Goal: Task Accomplishment & Management: Use online tool/utility

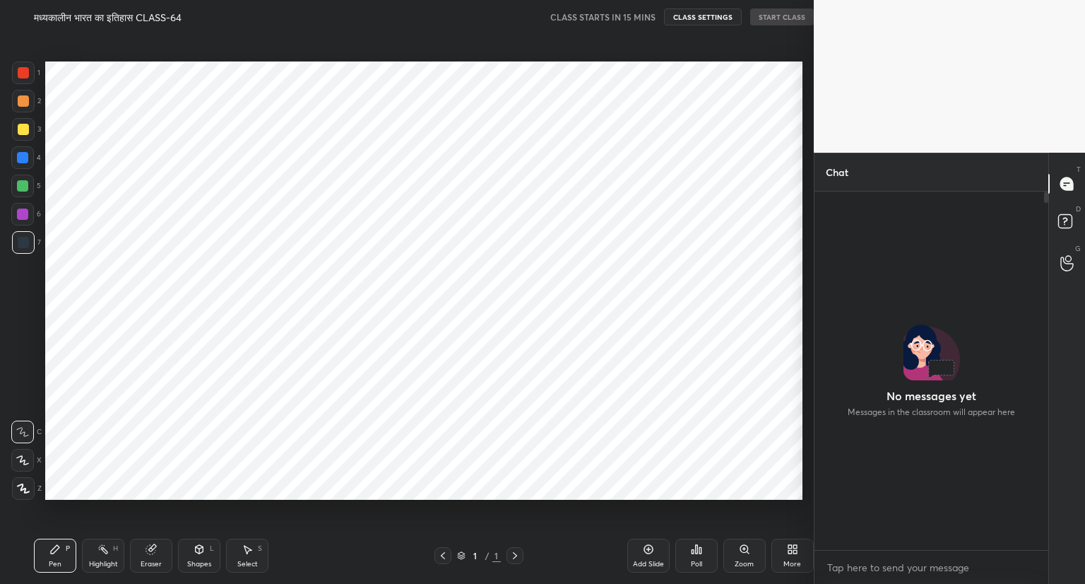
scroll to position [493, 757]
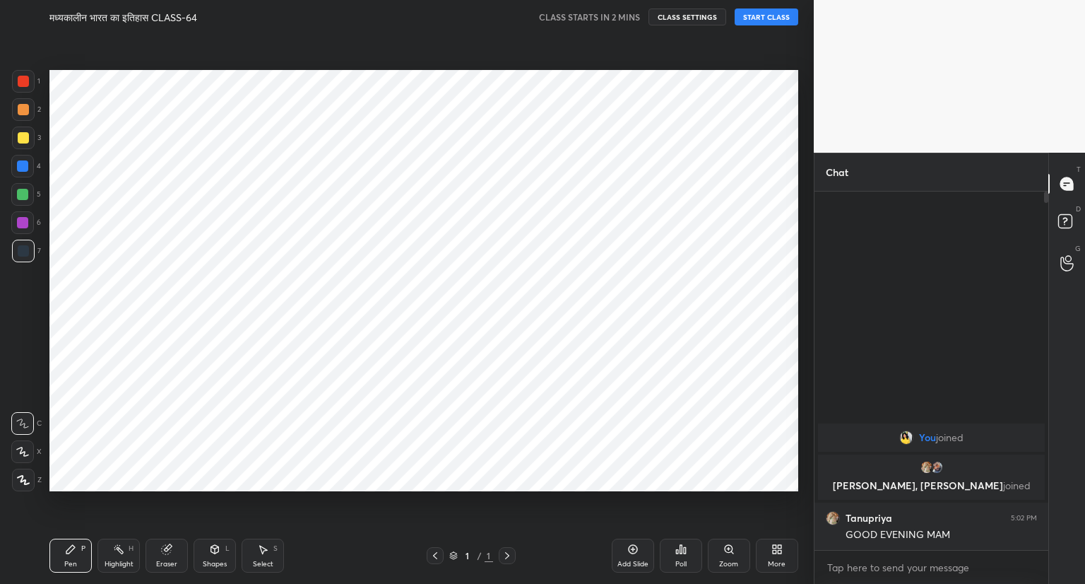
scroll to position [70155, 69892]
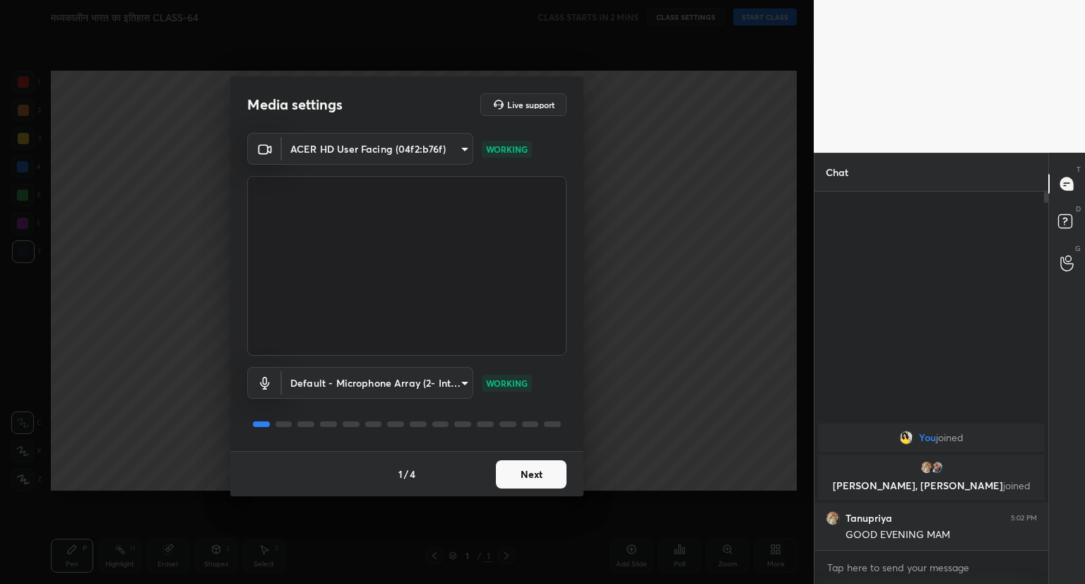
click at [542, 470] on button "Next" at bounding box center [531, 474] width 71 height 28
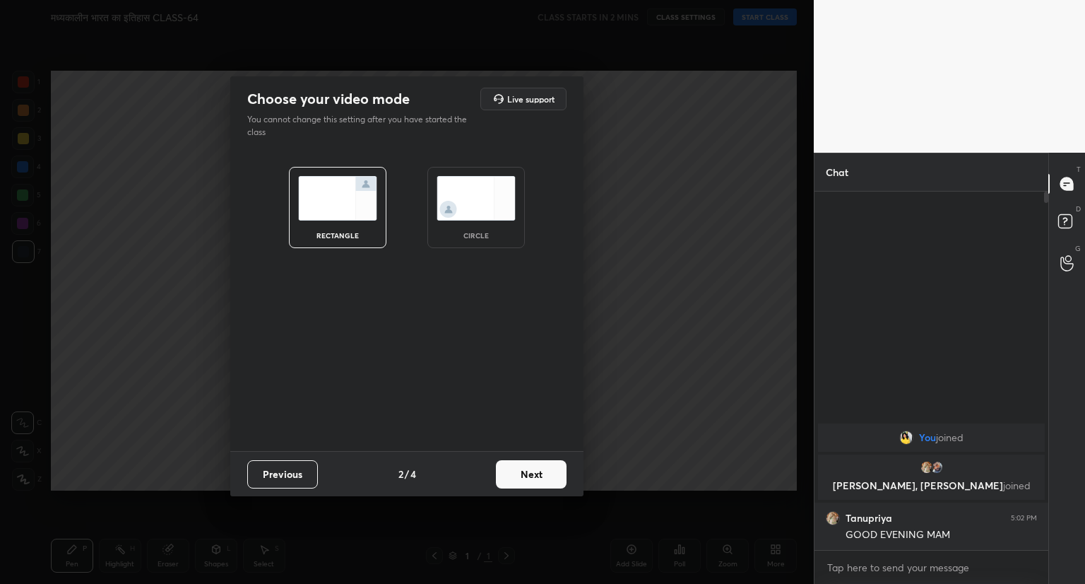
click at [542, 470] on button "Next" at bounding box center [531, 474] width 71 height 28
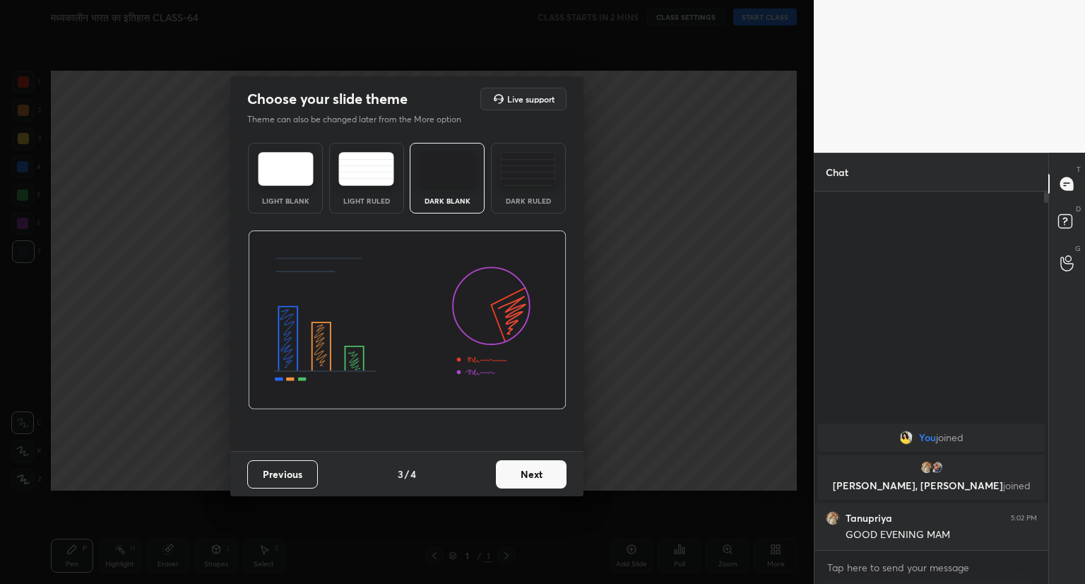
click at [540, 479] on button "Next" at bounding box center [531, 474] width 71 height 28
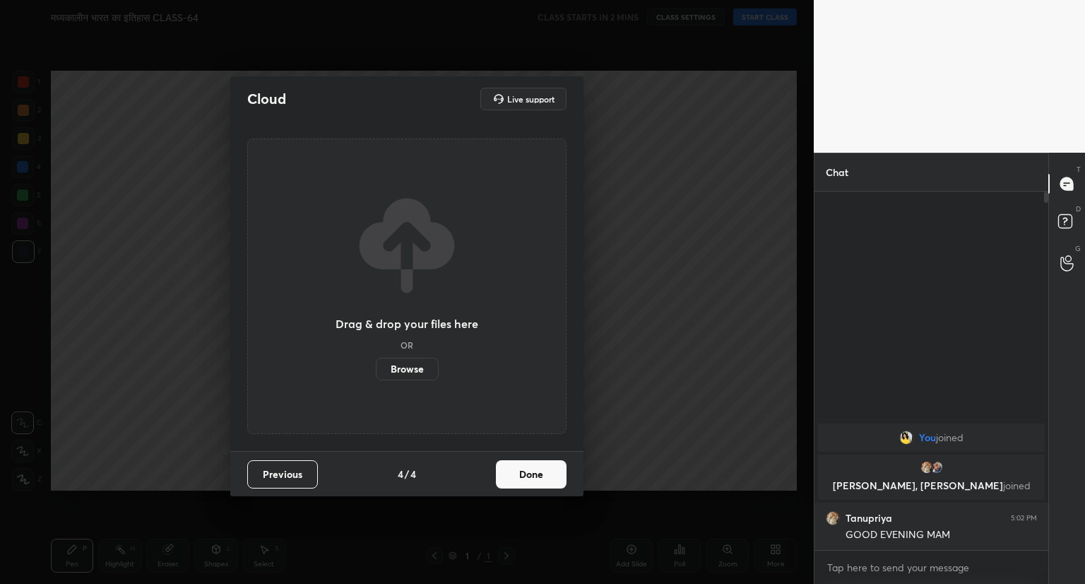
click at [540, 479] on button "Done" at bounding box center [531, 474] width 71 height 28
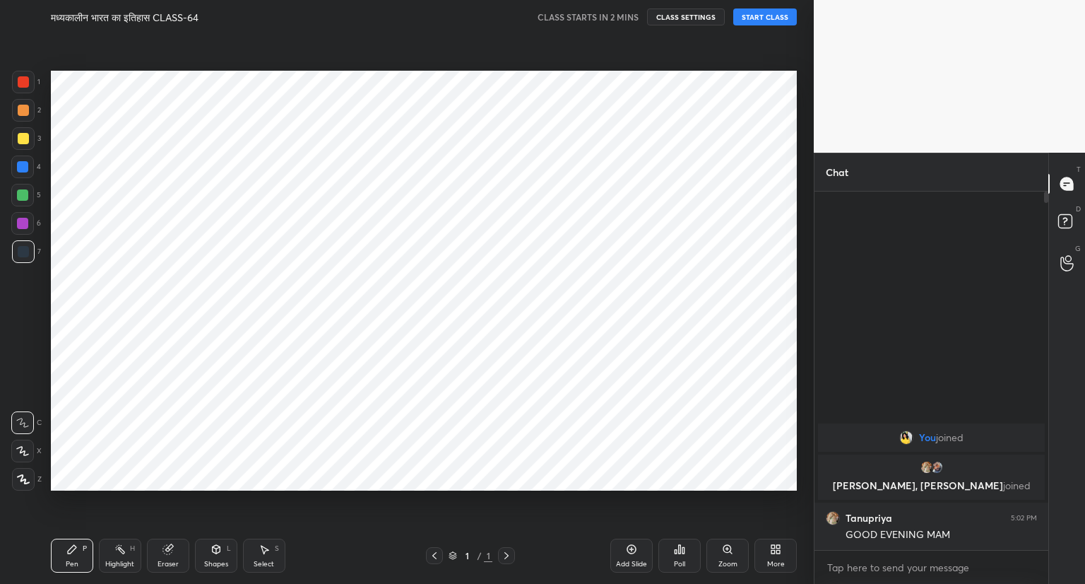
click at [755, 16] on button "START CLASS" at bounding box center [765, 16] width 64 height 17
click at [631, 550] on icon at bounding box center [631, 549] width 4 height 4
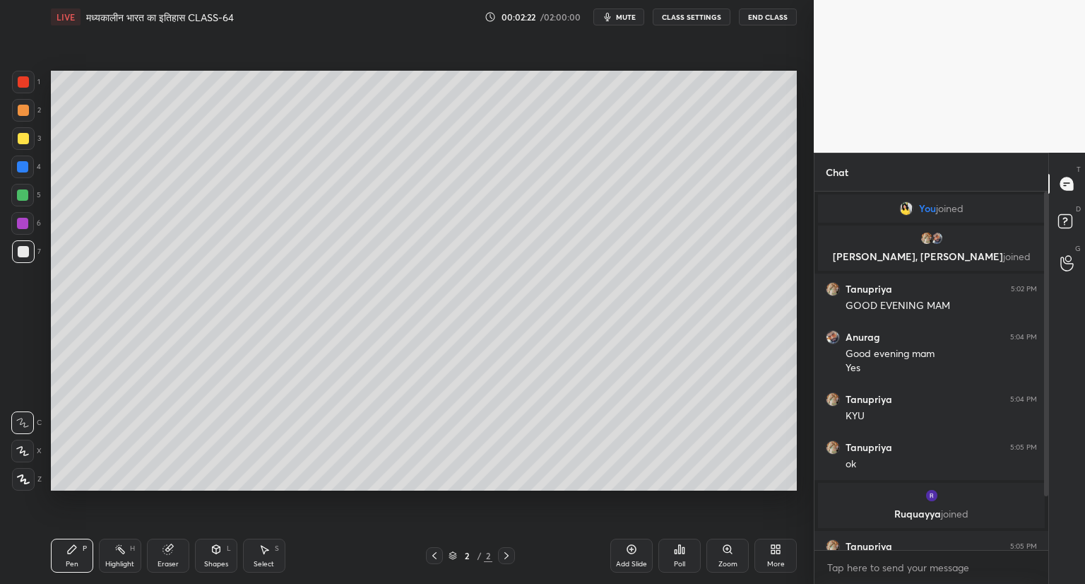
scroll to position [76, 0]
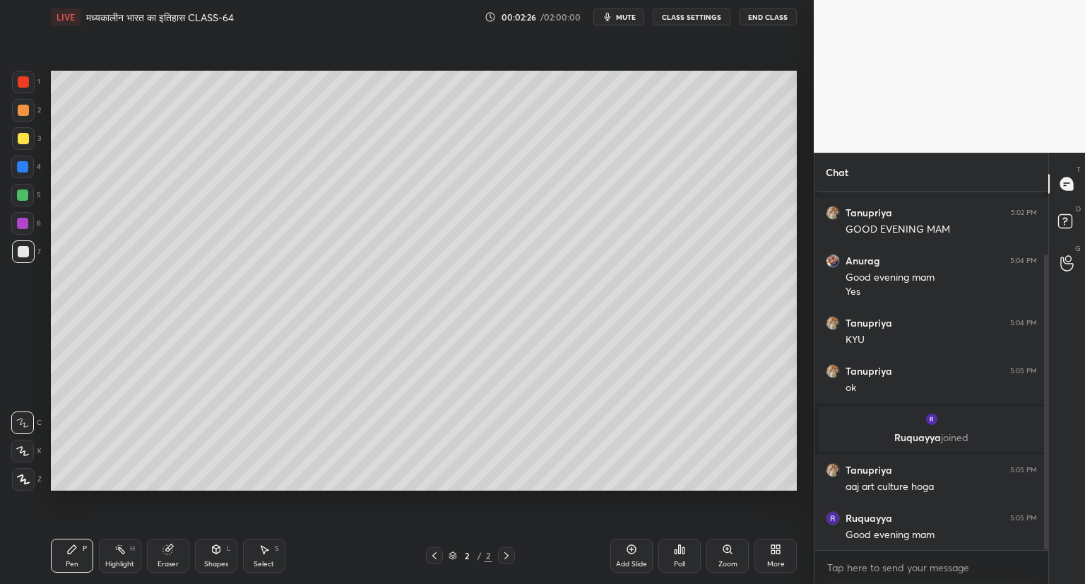
drag, startPoint x: 1046, startPoint y: 481, endPoint x: 1046, endPoint y: 538, distance: 57.2
click at [1046, 538] on div at bounding box center [1046, 401] width 4 height 295
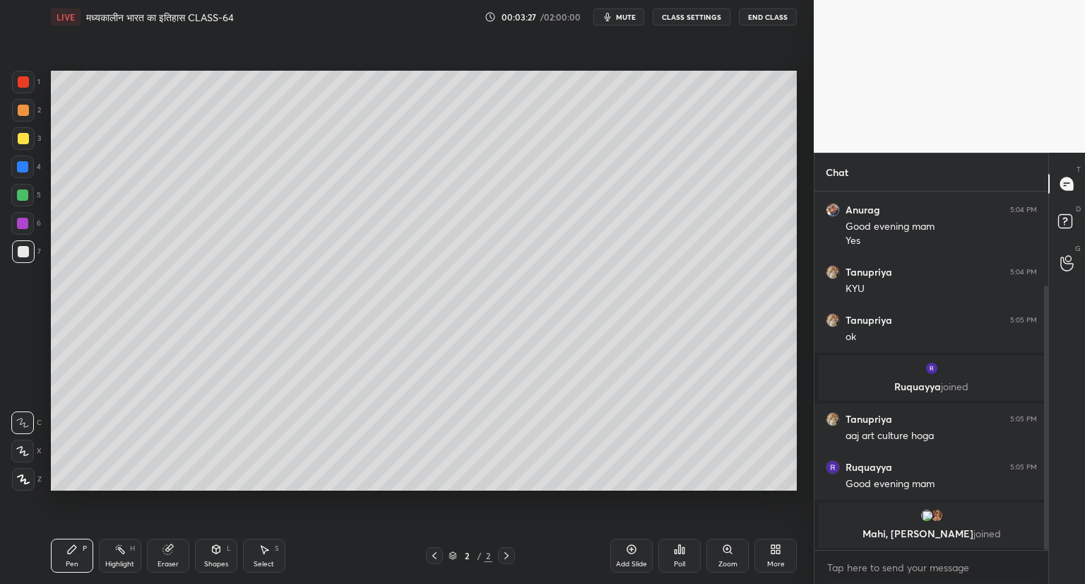
click at [771, 554] on icon at bounding box center [775, 548] width 11 height 11
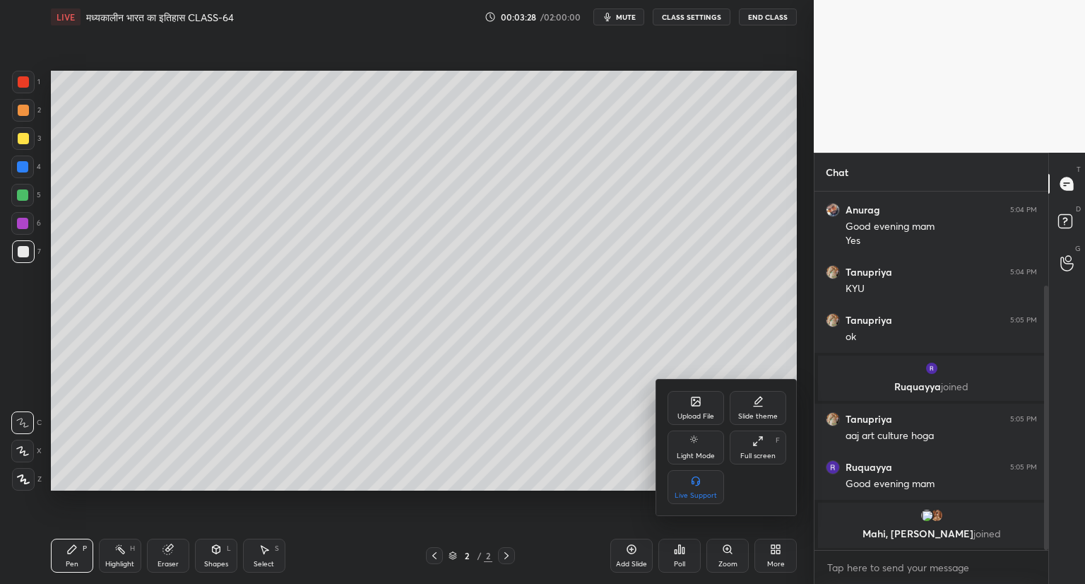
click at [690, 410] on div "Upload File" at bounding box center [696, 408] width 57 height 34
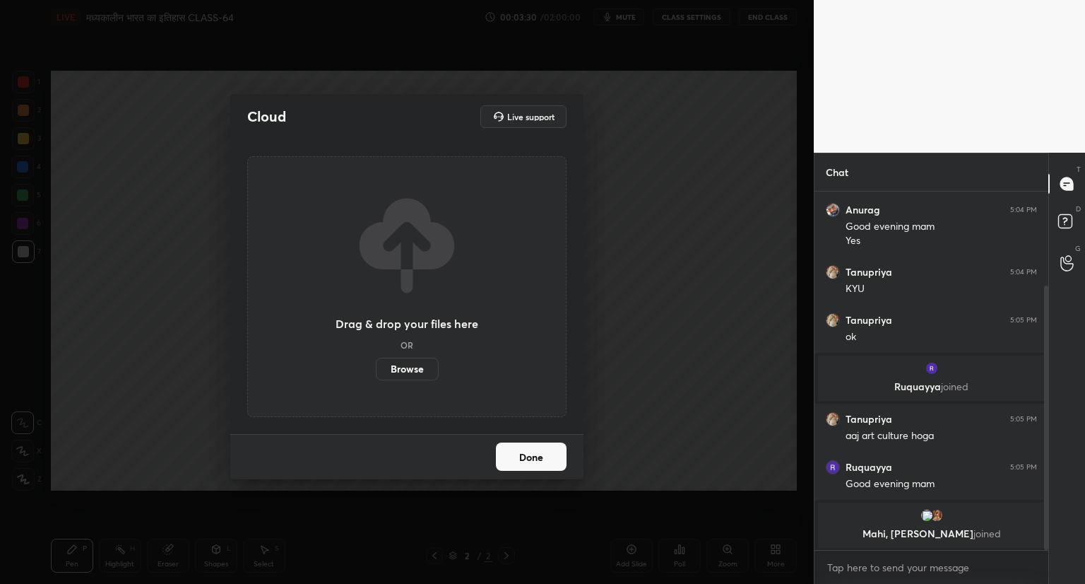
click at [410, 368] on label "Browse" at bounding box center [407, 368] width 63 height 23
click at [376, 368] on input "Browse" at bounding box center [376, 368] width 0 height 23
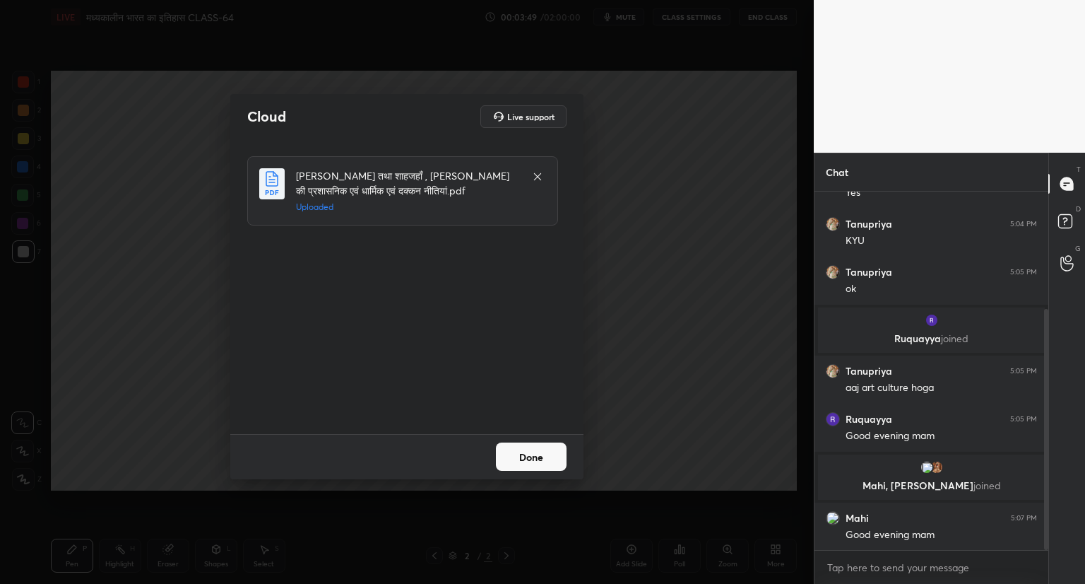
click at [540, 461] on button "Done" at bounding box center [531, 456] width 71 height 28
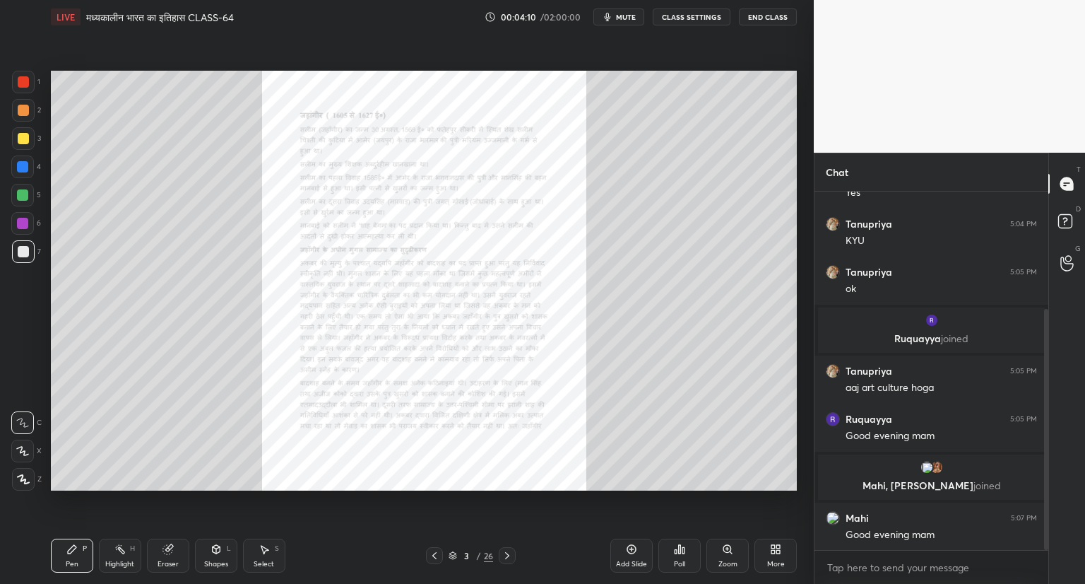
click at [508, 552] on icon at bounding box center [507, 555] width 11 height 11
click at [505, 557] on icon at bounding box center [507, 555] width 11 height 11
click at [730, 549] on icon at bounding box center [727, 549] width 8 height 8
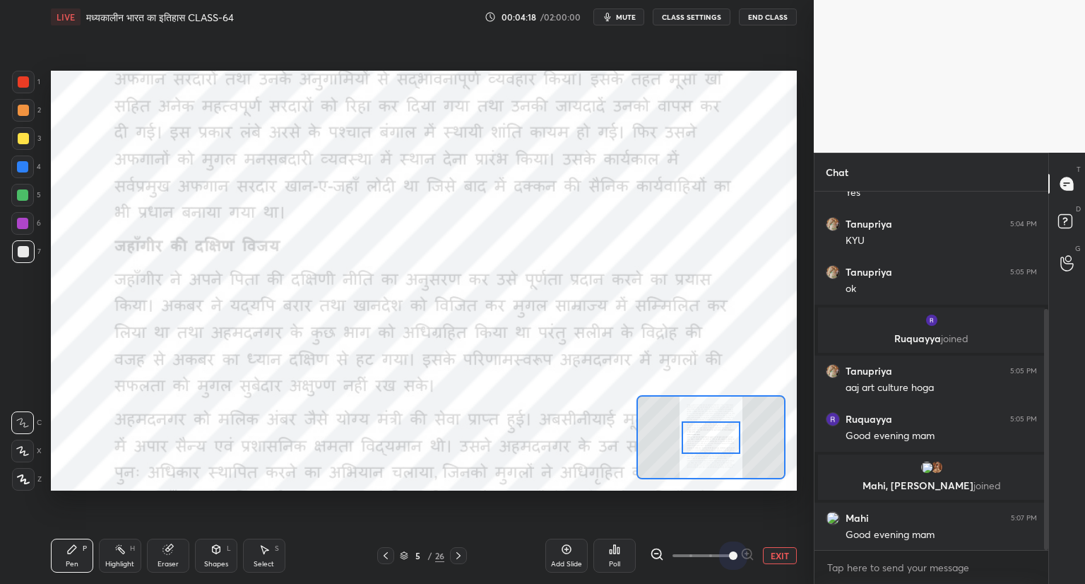
click at [730, 549] on span at bounding box center [702, 555] width 59 height 21
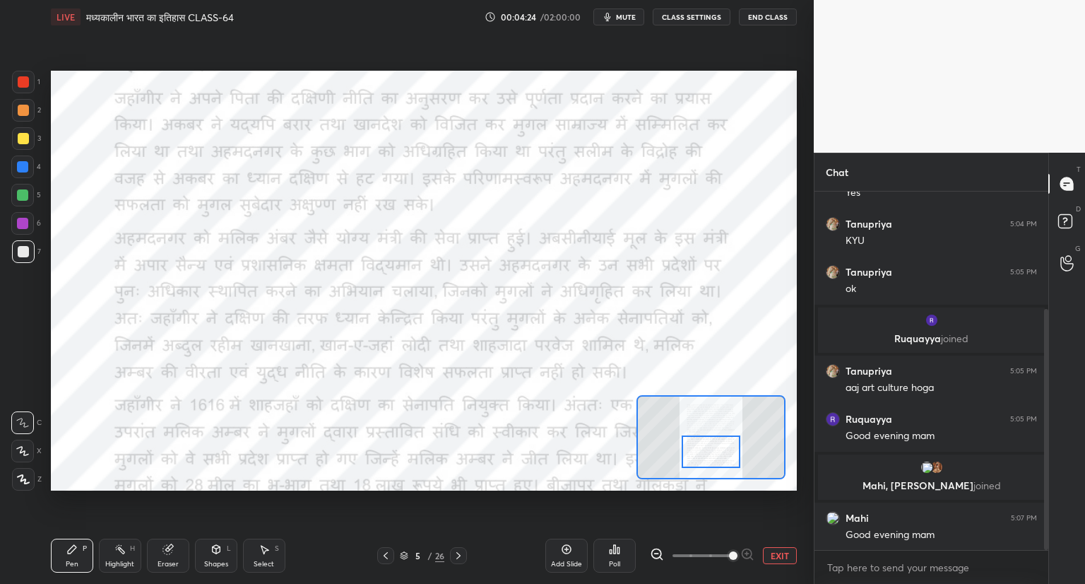
drag, startPoint x: 722, startPoint y: 439, endPoint x: 723, endPoint y: 454, distance: 14.1
click at [723, 454] on div at bounding box center [711, 451] width 59 height 32
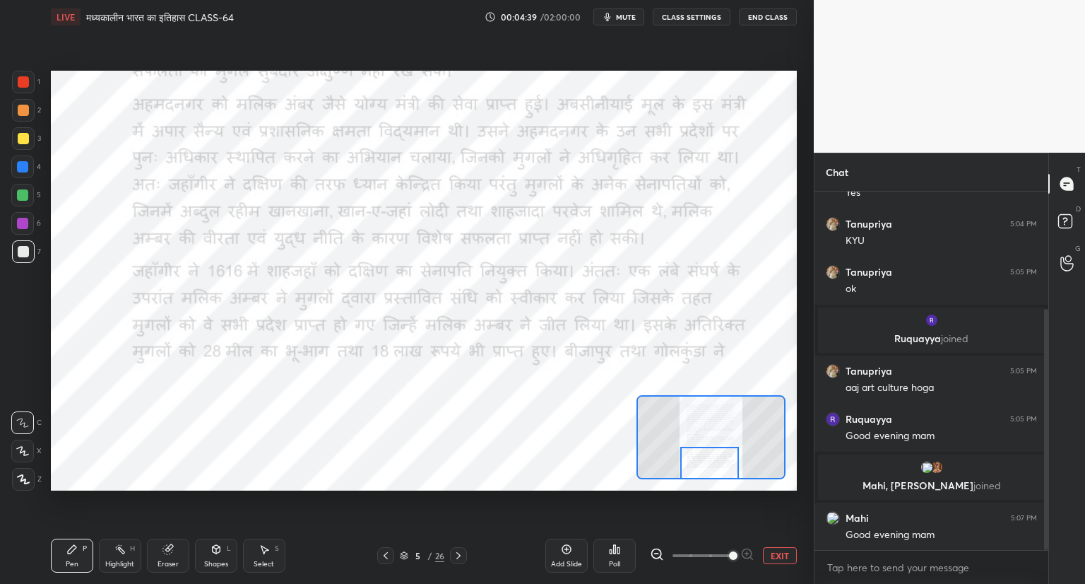
drag, startPoint x: 723, startPoint y: 454, endPoint x: 721, endPoint y: 475, distance: 21.3
click at [721, 475] on div at bounding box center [709, 463] width 59 height 32
click at [455, 557] on icon at bounding box center [458, 555] width 11 height 11
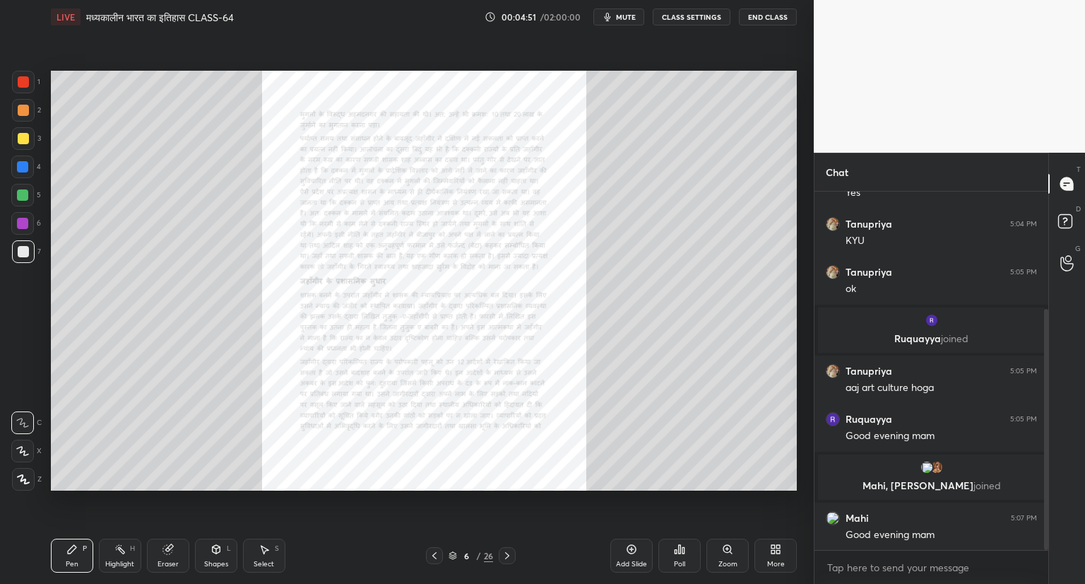
scroll to position [236, 0]
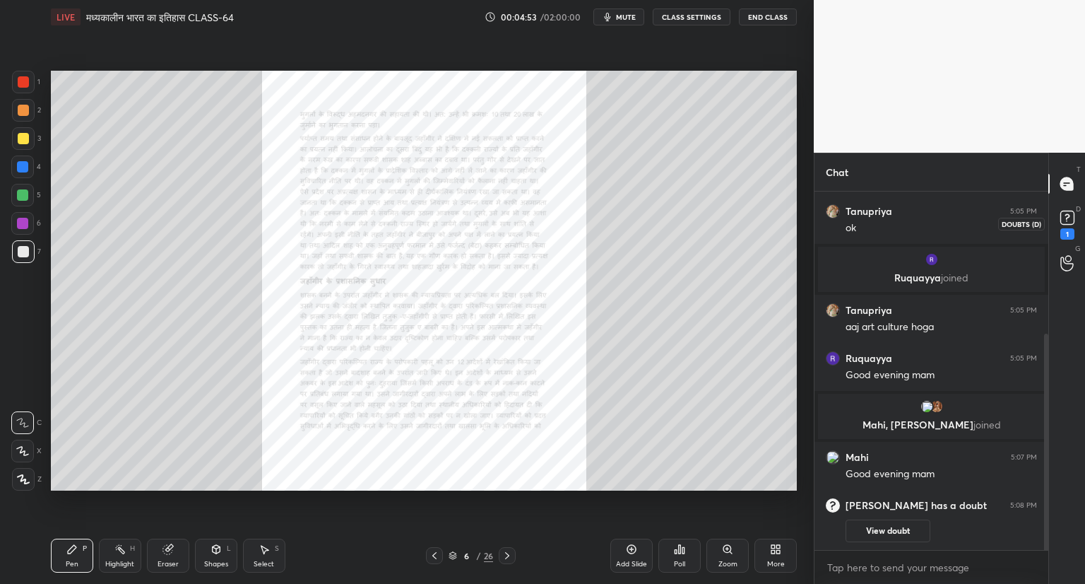
click at [1068, 214] on rect at bounding box center [1066, 217] width 13 height 13
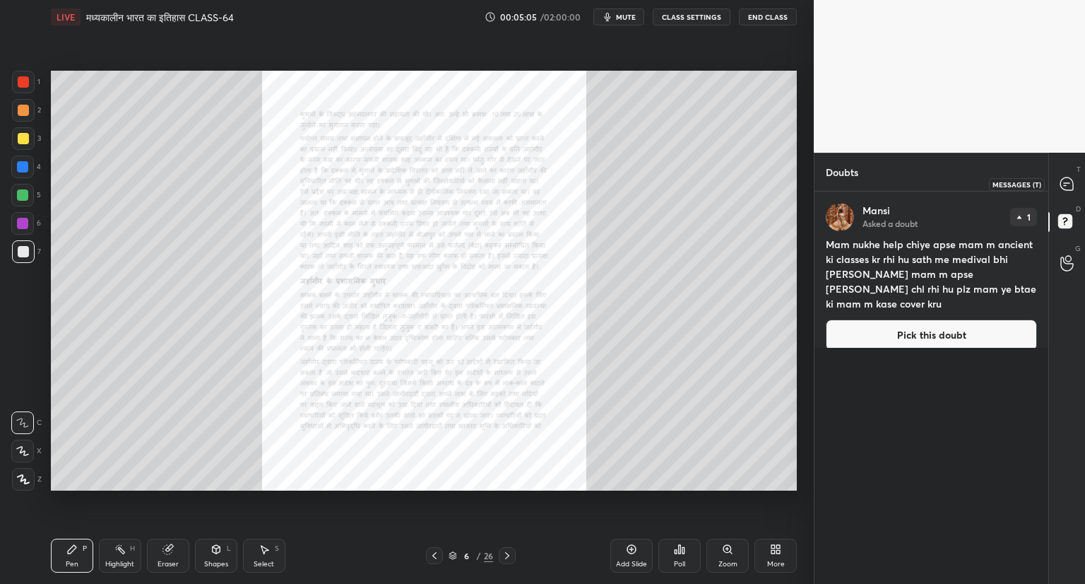
click at [1066, 182] on icon at bounding box center [1066, 183] width 13 height 13
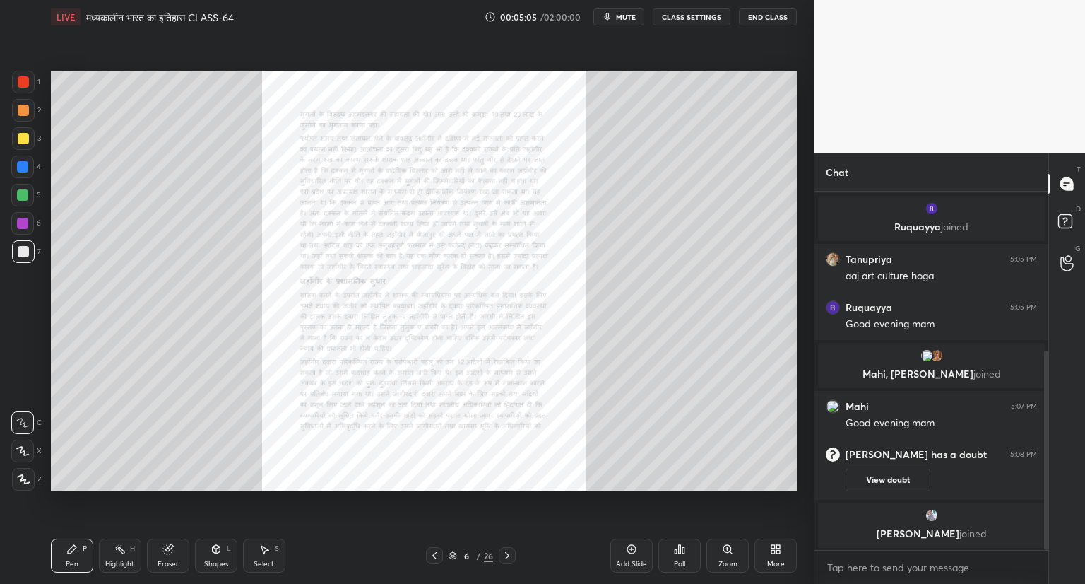
scroll to position [354, 230]
drag, startPoint x: 1045, startPoint y: 502, endPoint x: 1051, endPoint y: 524, distance: 21.9
click at [1051, 524] on div "Chat [PERSON_NAME] 5:04 PM KYU Tanupriya 5:05 PM ok [PERSON_NAME] joined [PERSO…" at bounding box center [949, 368] width 271 height 431
click at [729, 552] on icon at bounding box center [727, 548] width 11 height 11
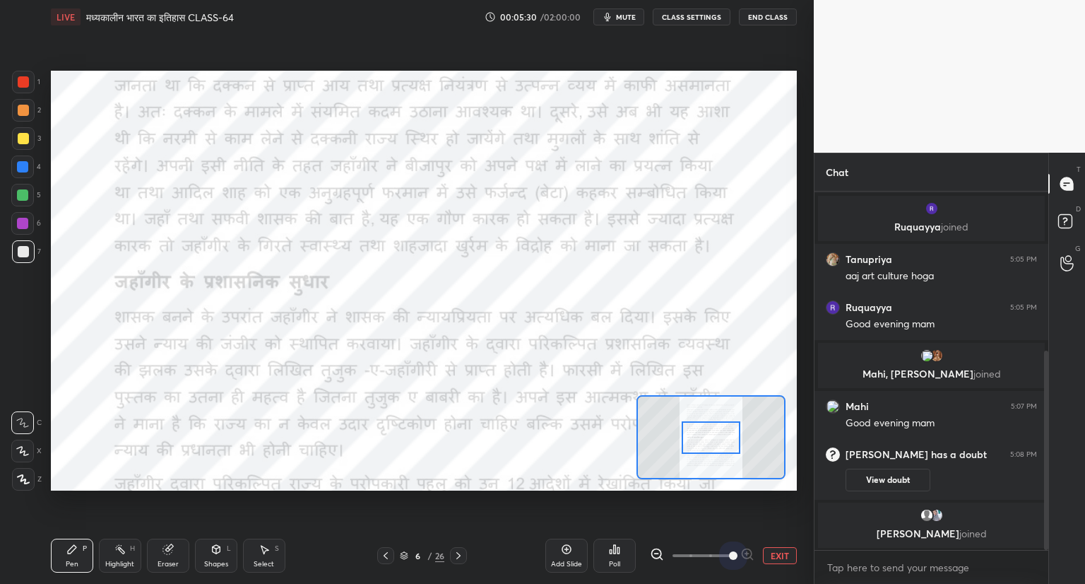
click at [729, 552] on span at bounding box center [702, 555] width 59 height 21
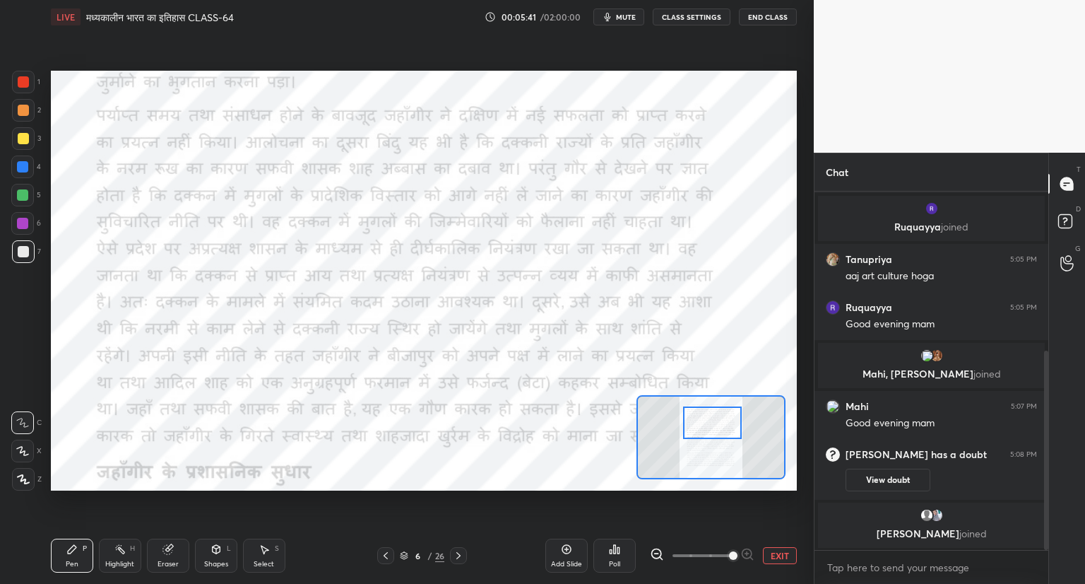
drag, startPoint x: 719, startPoint y: 437, endPoint x: 721, endPoint y: 422, distance: 14.9
click at [721, 422] on div at bounding box center [712, 422] width 59 height 32
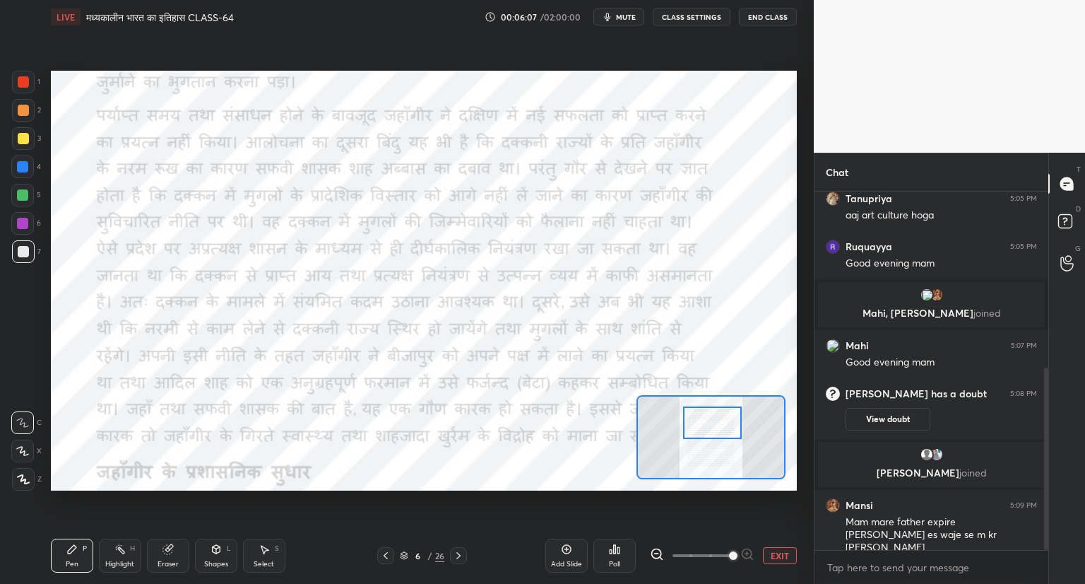
click at [769, 559] on button "EXIT" at bounding box center [780, 555] width 34 height 17
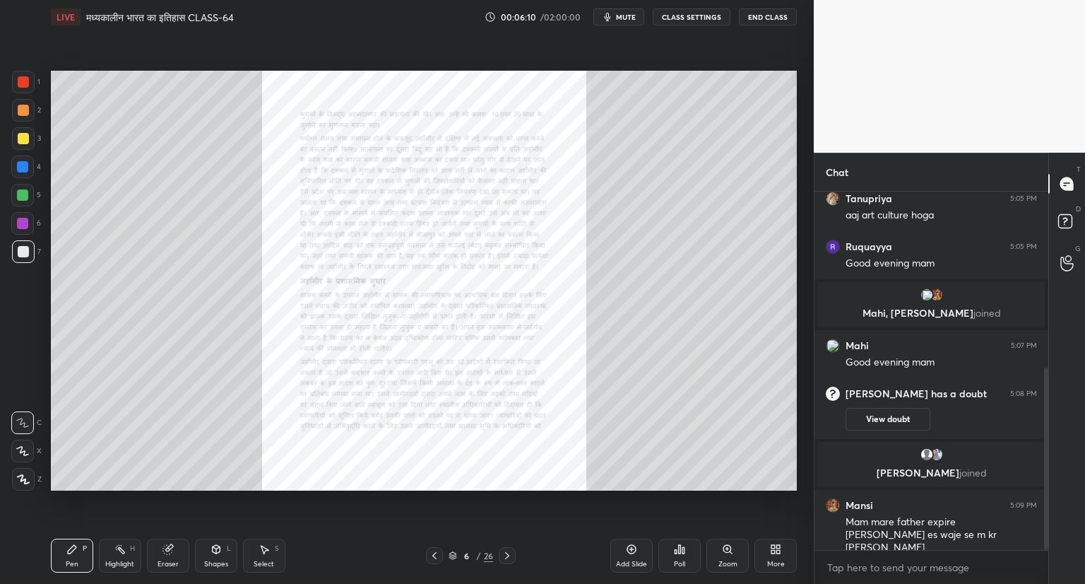
click at [504, 555] on icon at bounding box center [507, 555] width 11 height 11
click at [504, 557] on icon at bounding box center [507, 555] width 11 height 11
click at [430, 555] on icon at bounding box center [434, 555] width 11 height 11
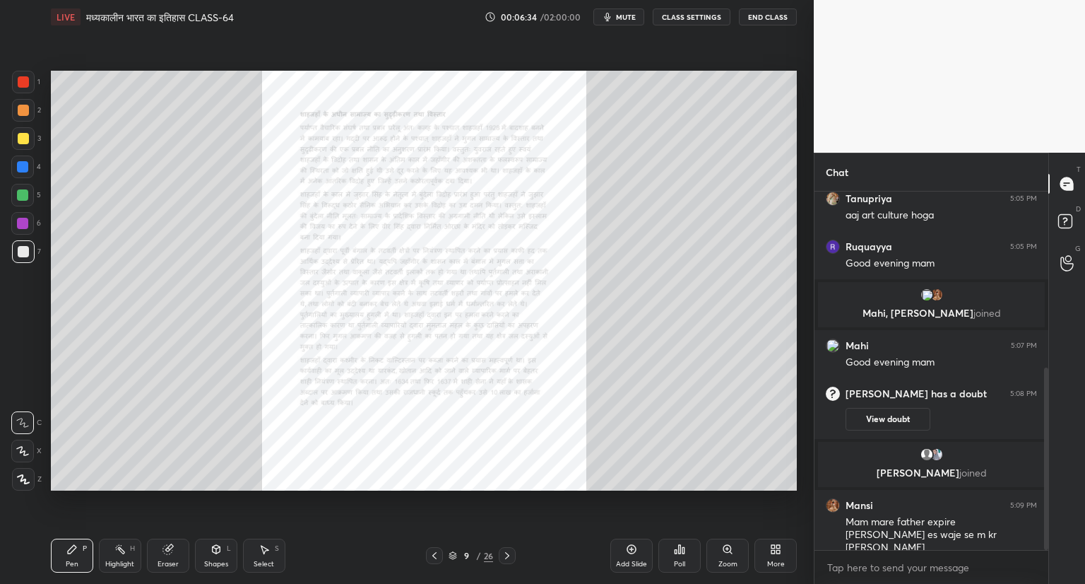
click at [503, 554] on icon at bounding box center [507, 555] width 11 height 11
click at [728, 555] on div "Zoom" at bounding box center [727, 555] width 42 height 34
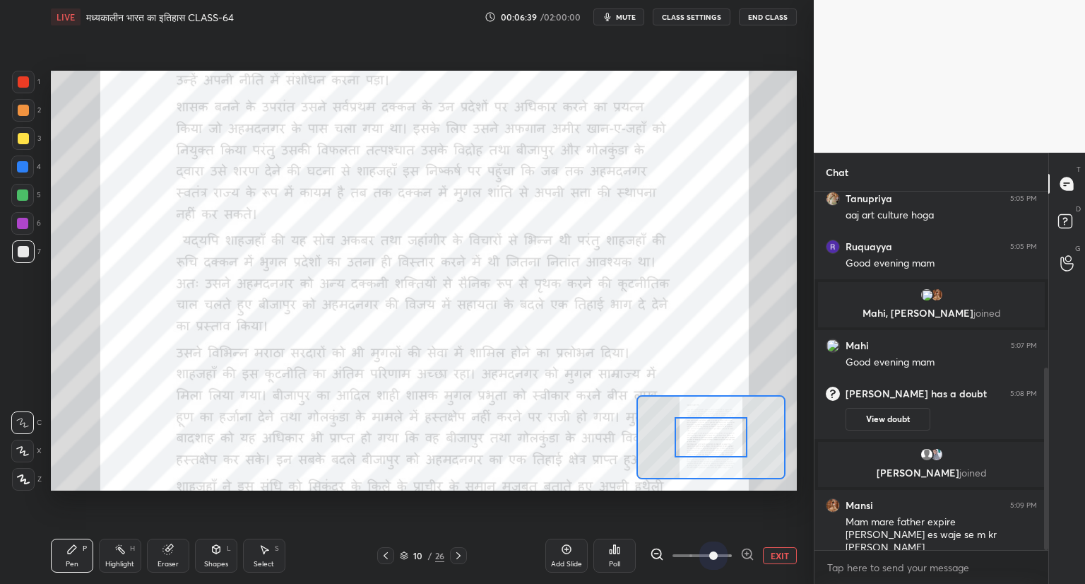
click at [716, 554] on span at bounding box center [702, 555] width 59 height 21
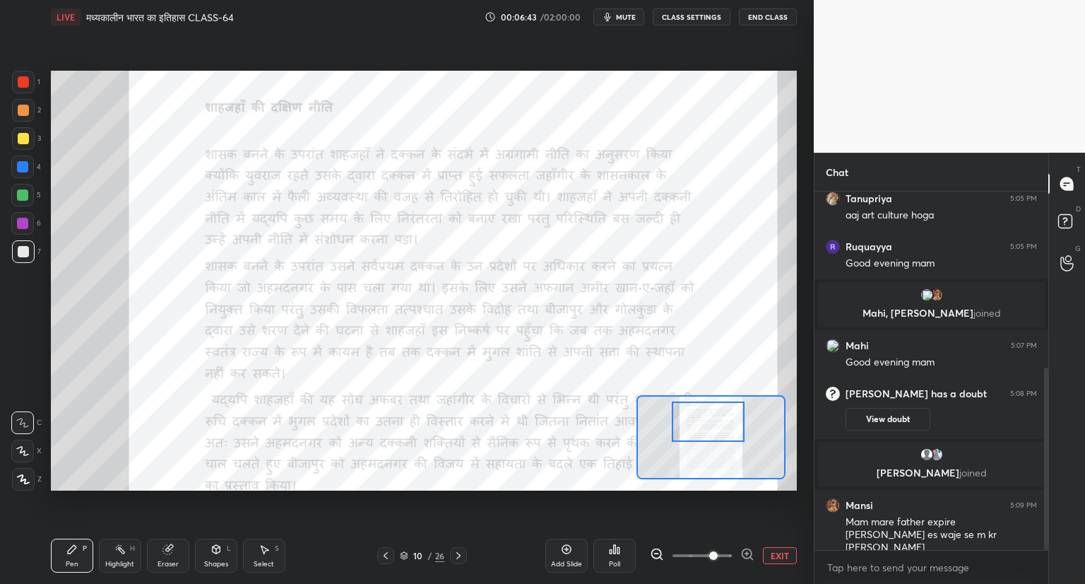
drag, startPoint x: 711, startPoint y: 438, endPoint x: 708, endPoint y: 422, distance: 15.8
click at [708, 422] on div at bounding box center [708, 421] width 73 height 40
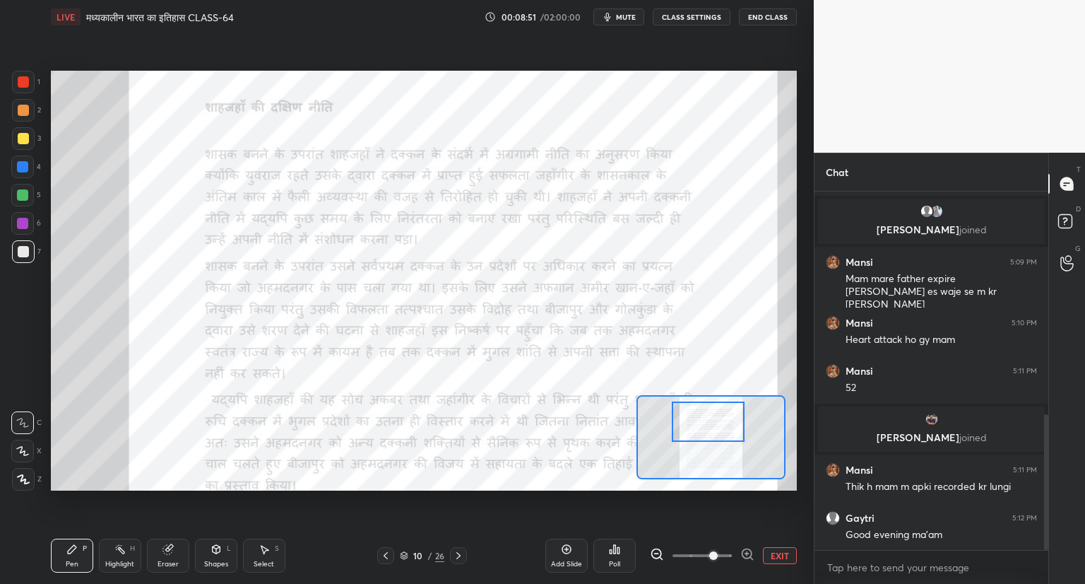
scroll to position [639, 0]
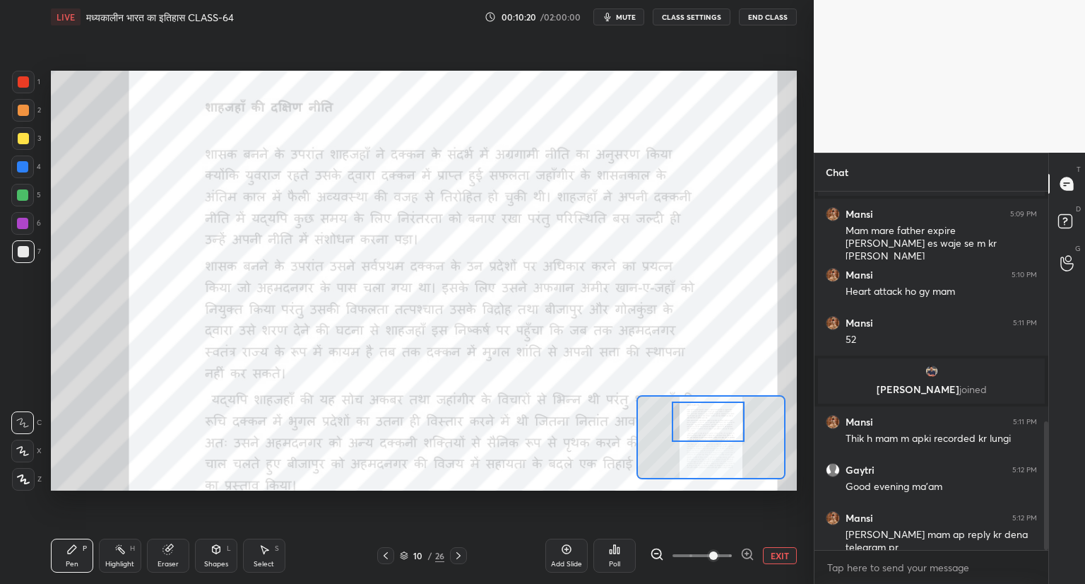
click at [25, 85] on div at bounding box center [23, 81] width 11 height 11
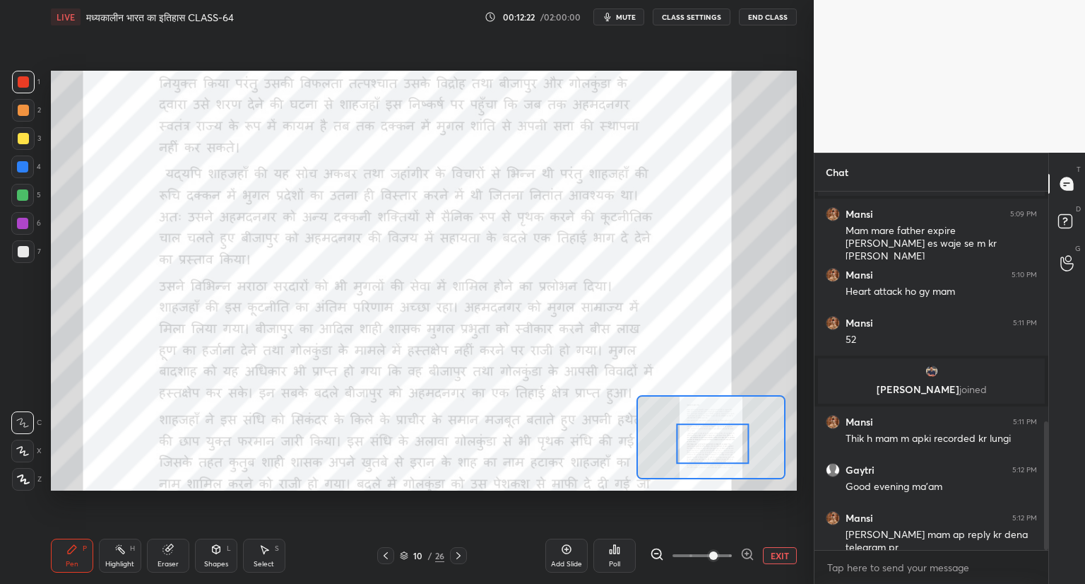
click at [721, 445] on div at bounding box center [712, 443] width 73 height 40
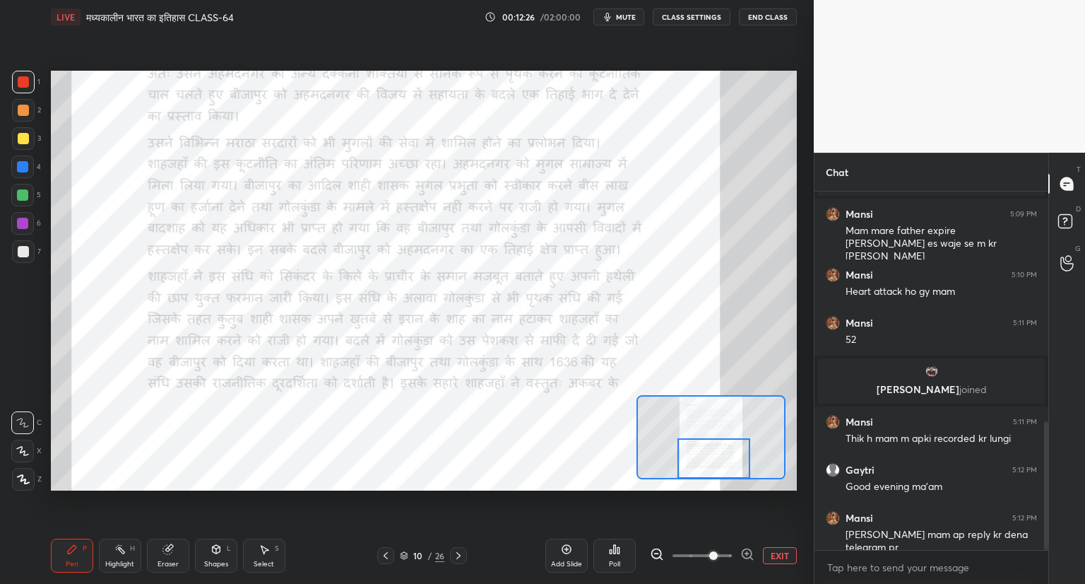
click at [457, 552] on icon at bounding box center [458, 555] width 11 height 11
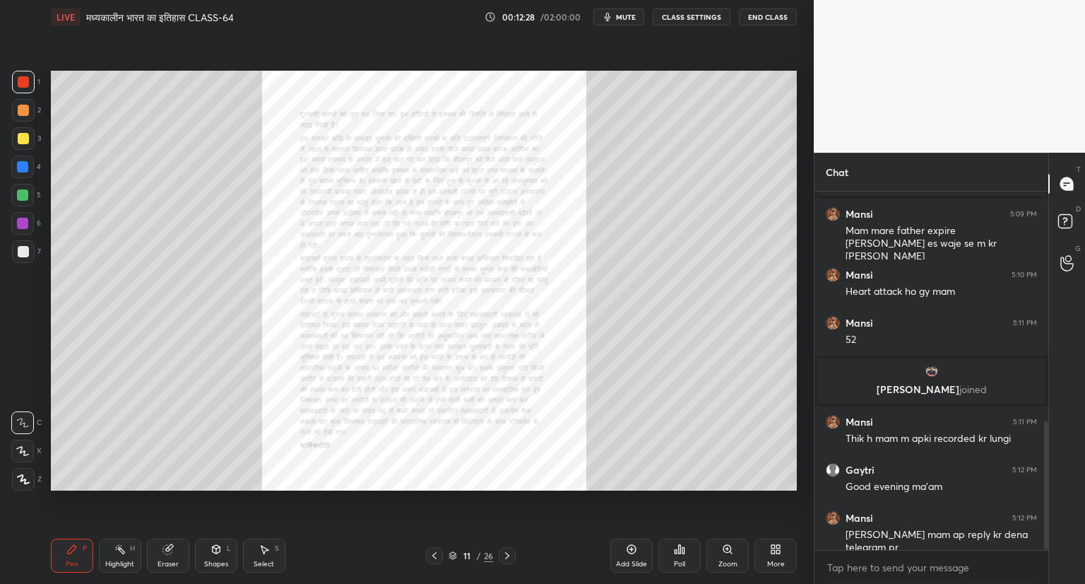
click at [731, 550] on icon at bounding box center [727, 549] width 8 height 8
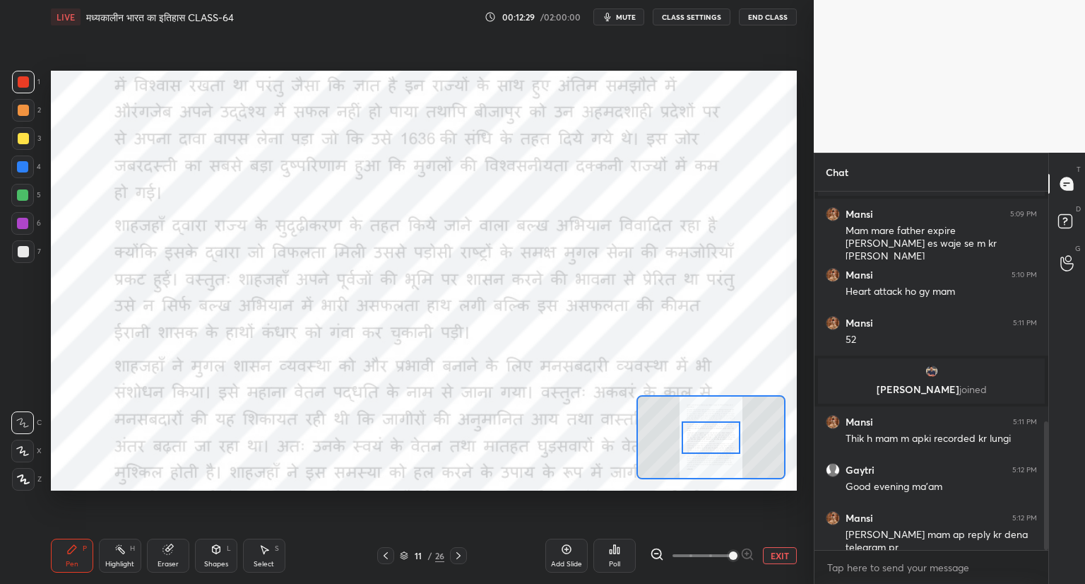
click at [733, 551] on span at bounding box center [733, 555] width 8 height 8
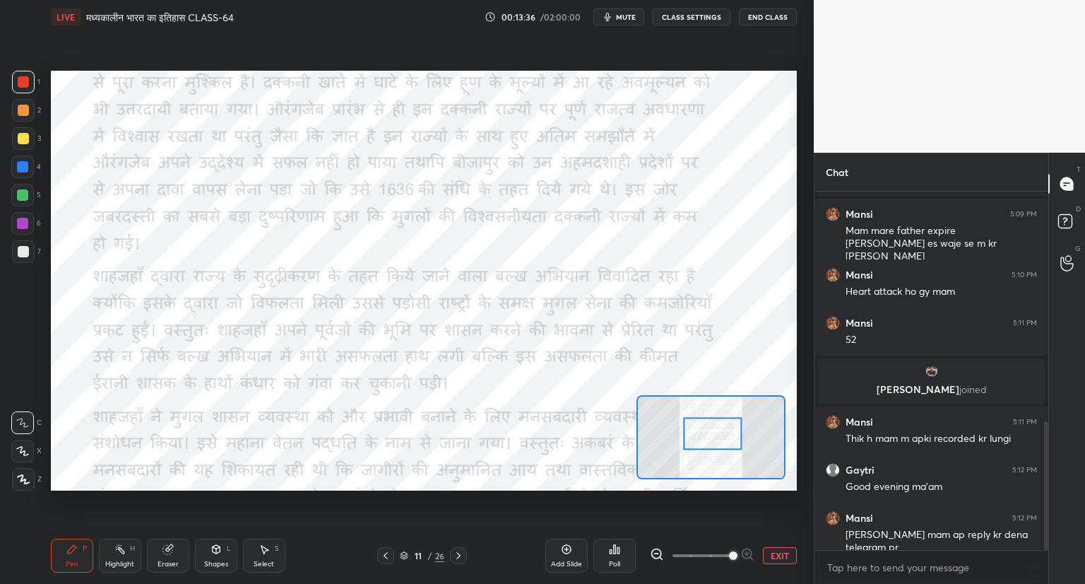
click at [783, 552] on button "EXIT" at bounding box center [780, 555] width 34 height 17
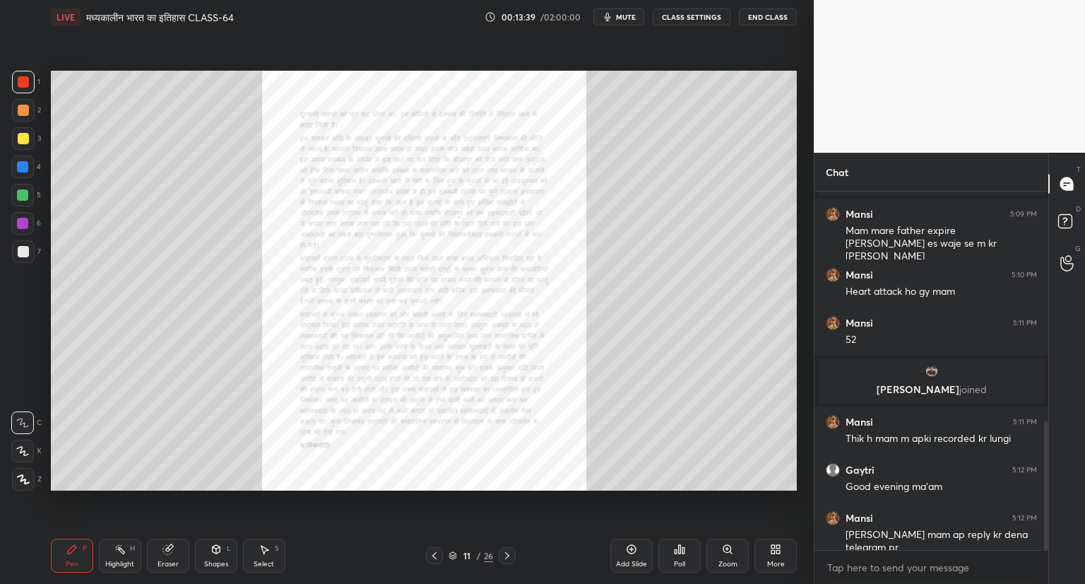
click at [509, 560] on icon at bounding box center [507, 555] width 11 height 11
click at [507, 555] on icon at bounding box center [507, 555] width 11 height 11
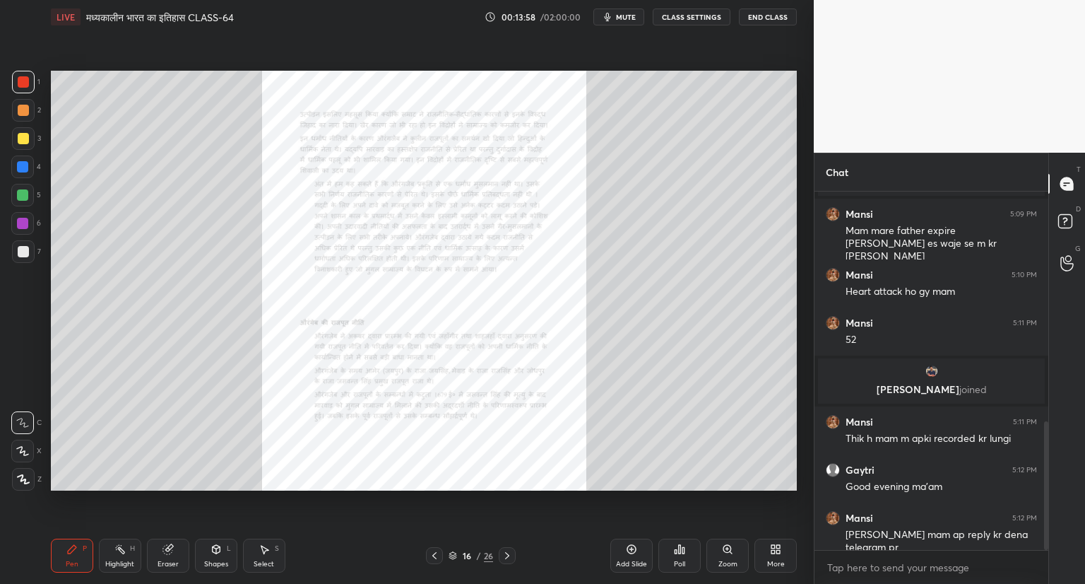
click at [503, 554] on icon at bounding box center [507, 555] width 11 height 11
click at [722, 563] on div "Zoom" at bounding box center [728, 563] width 19 height 7
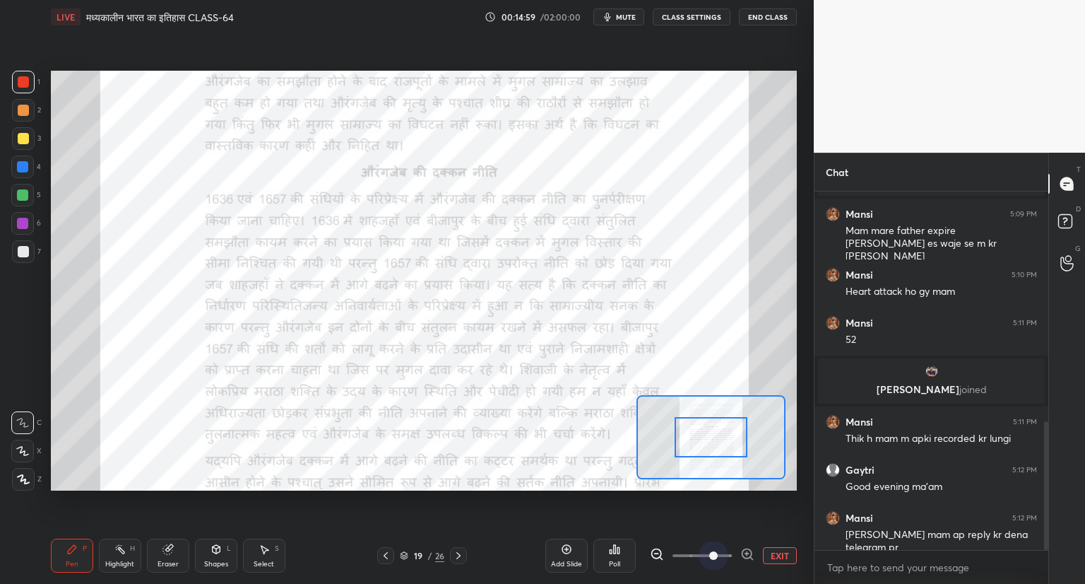
click at [709, 552] on span at bounding box center [702, 555] width 59 height 21
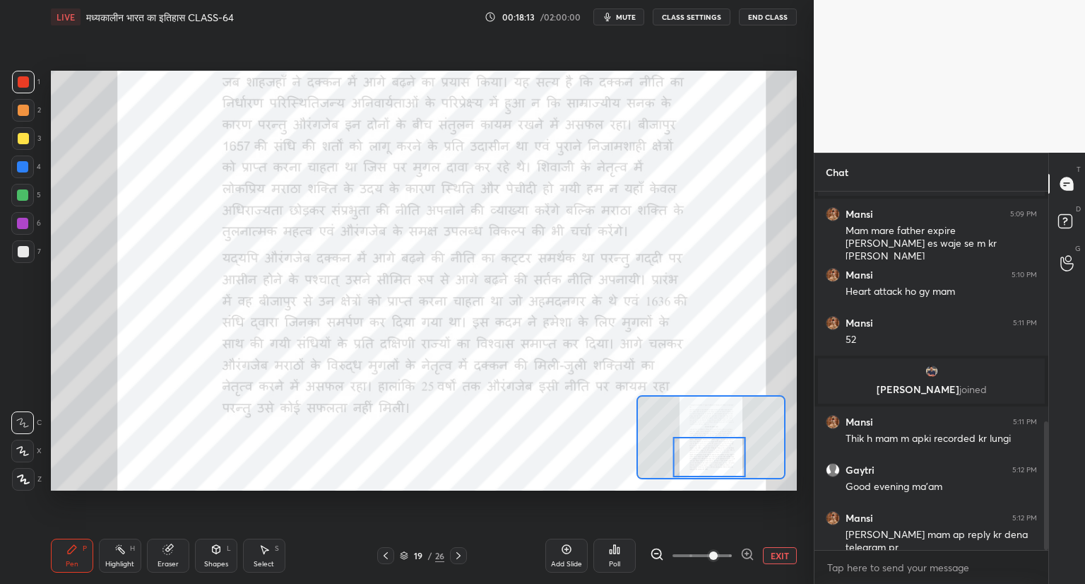
click at [456, 555] on icon at bounding box center [458, 555] width 11 height 11
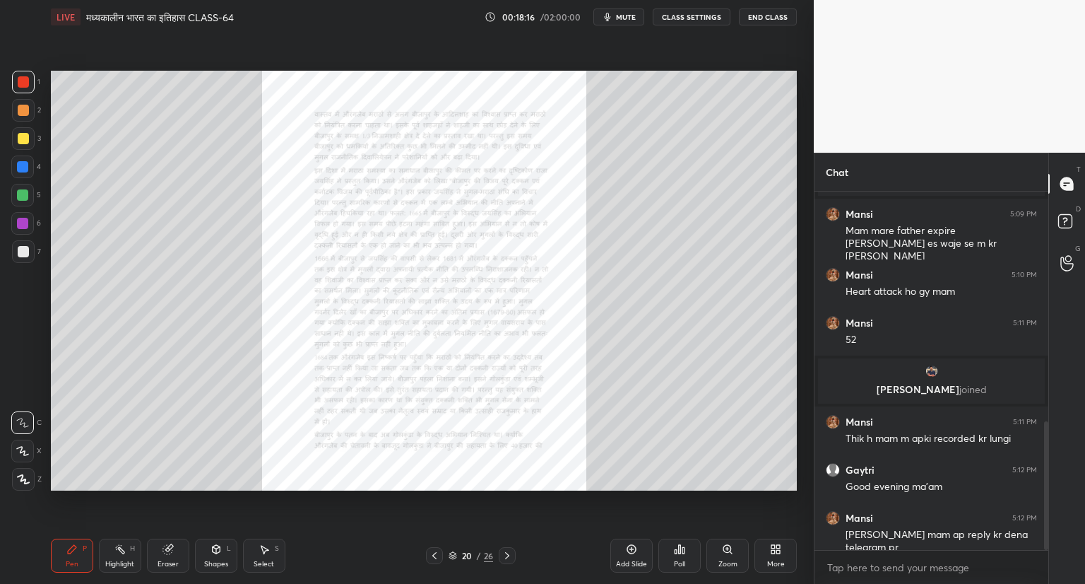
click at [728, 551] on icon at bounding box center [727, 549] width 8 height 8
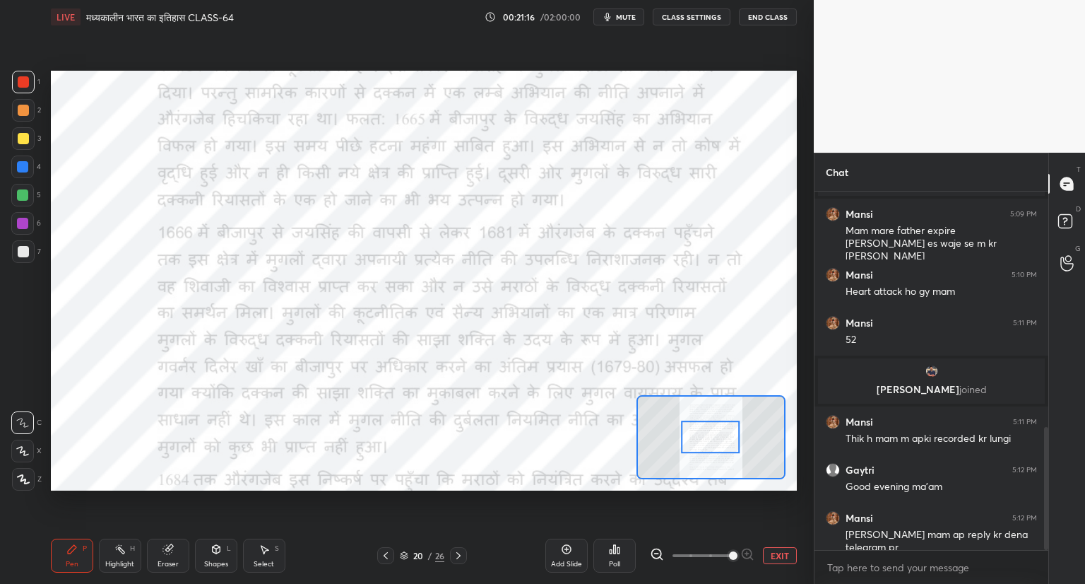
scroll to position [690, 0]
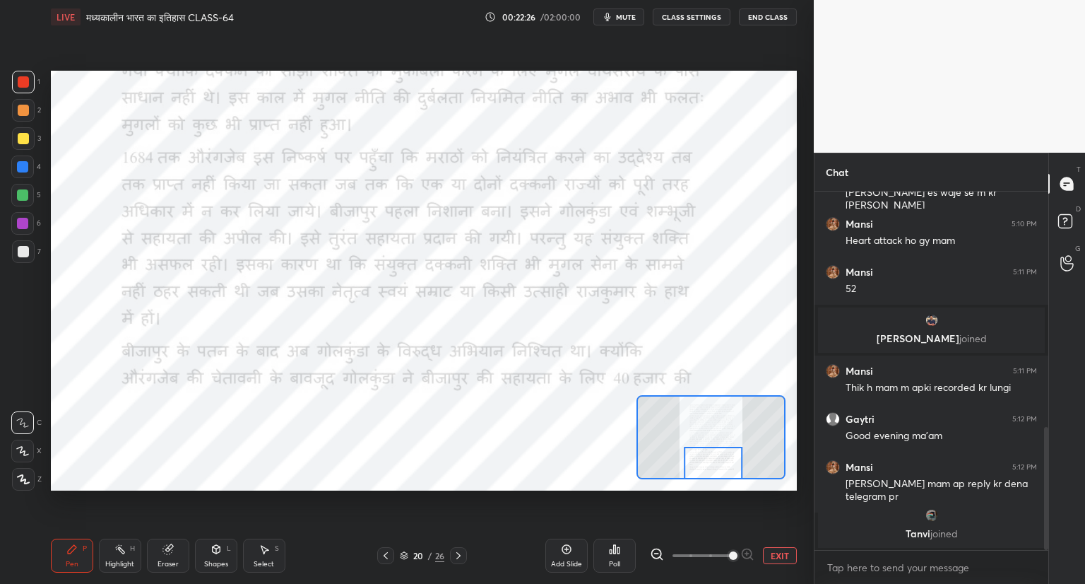
click at [458, 552] on icon at bounding box center [458, 555] width 11 height 11
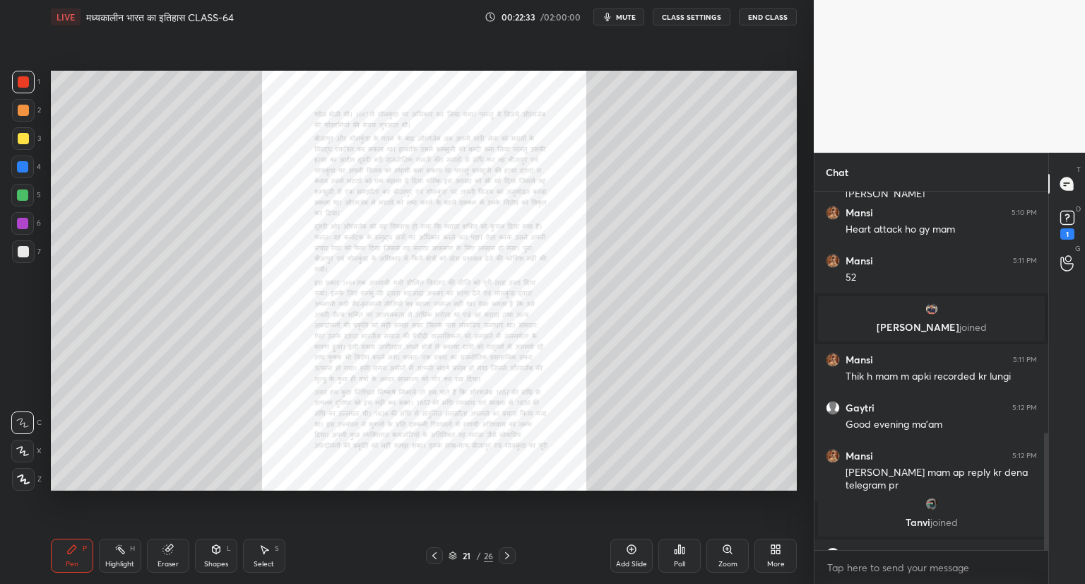
scroll to position [739, 0]
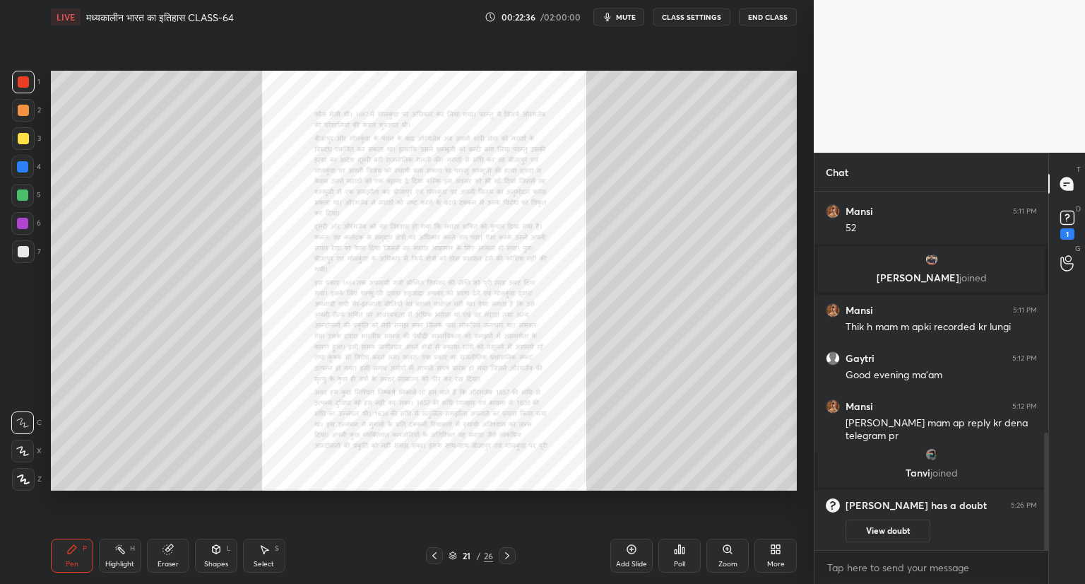
click at [509, 553] on icon at bounding box center [507, 555] width 11 height 11
click at [1071, 224] on rect at bounding box center [1066, 217] width 13 height 13
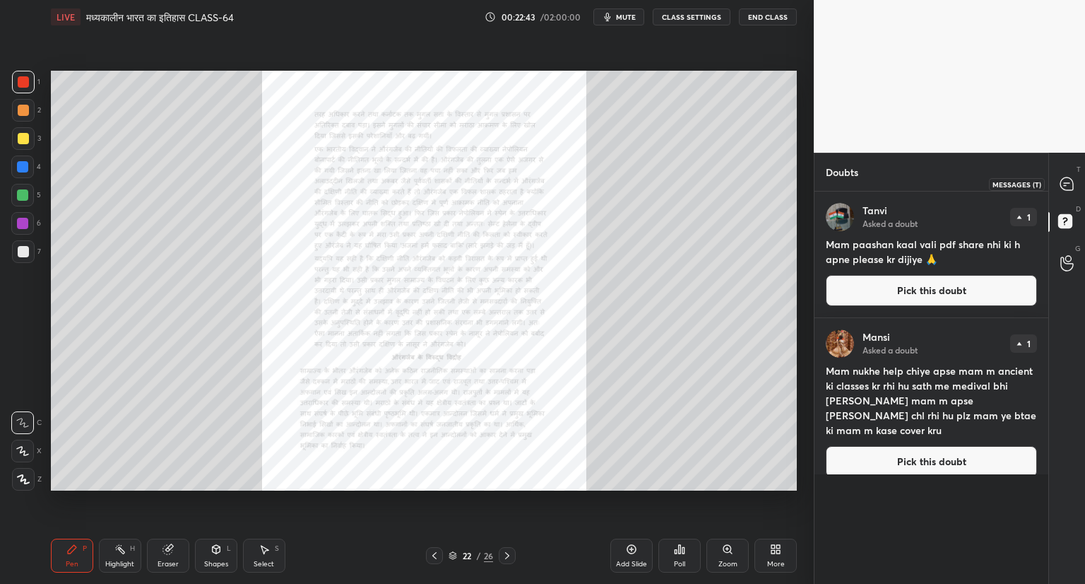
click at [1069, 187] on icon at bounding box center [1066, 183] width 13 height 13
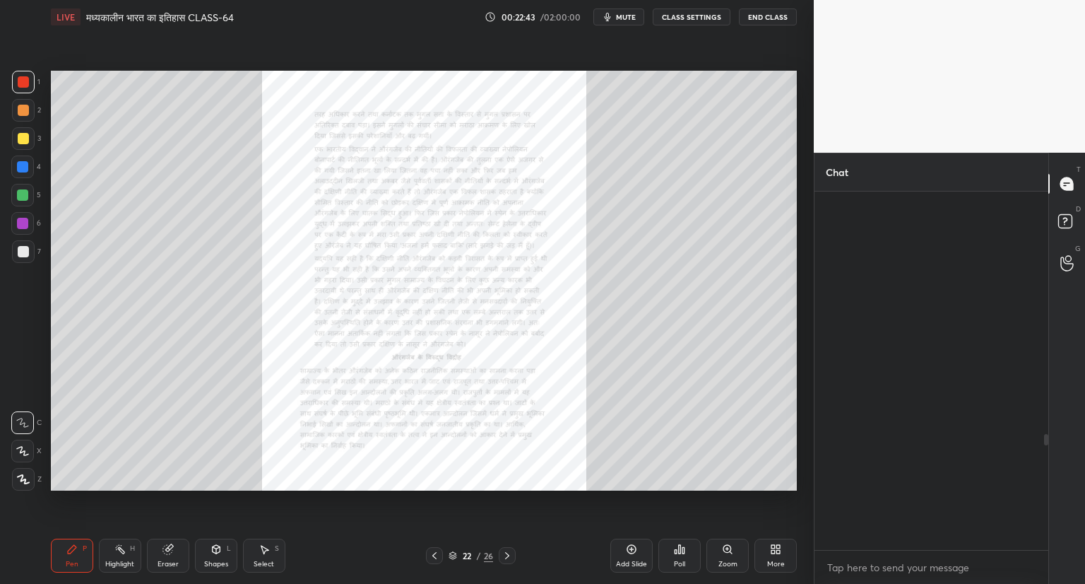
scroll to position [354, 230]
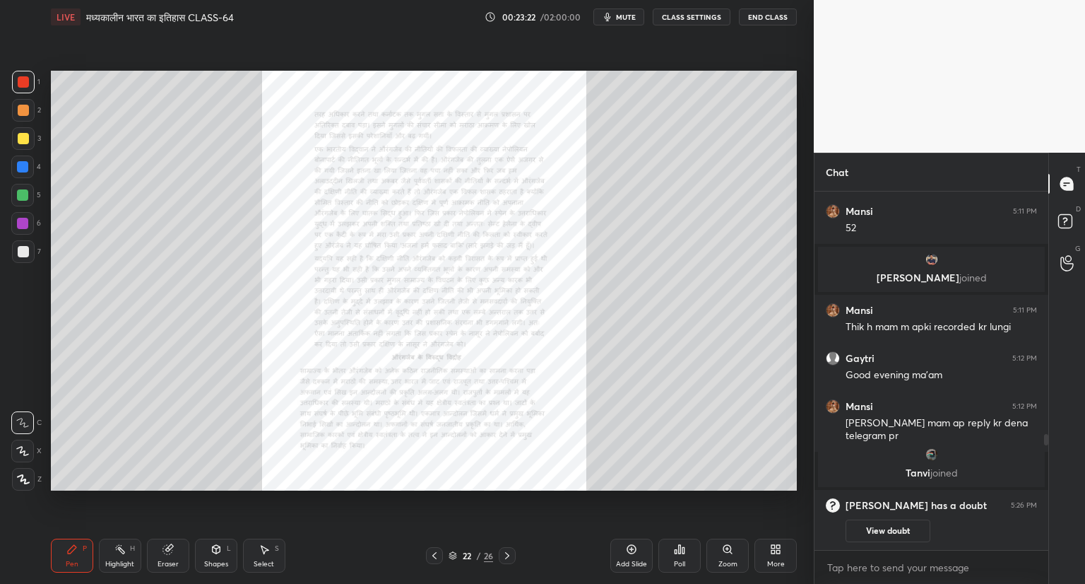
click at [729, 552] on icon at bounding box center [727, 549] width 8 height 8
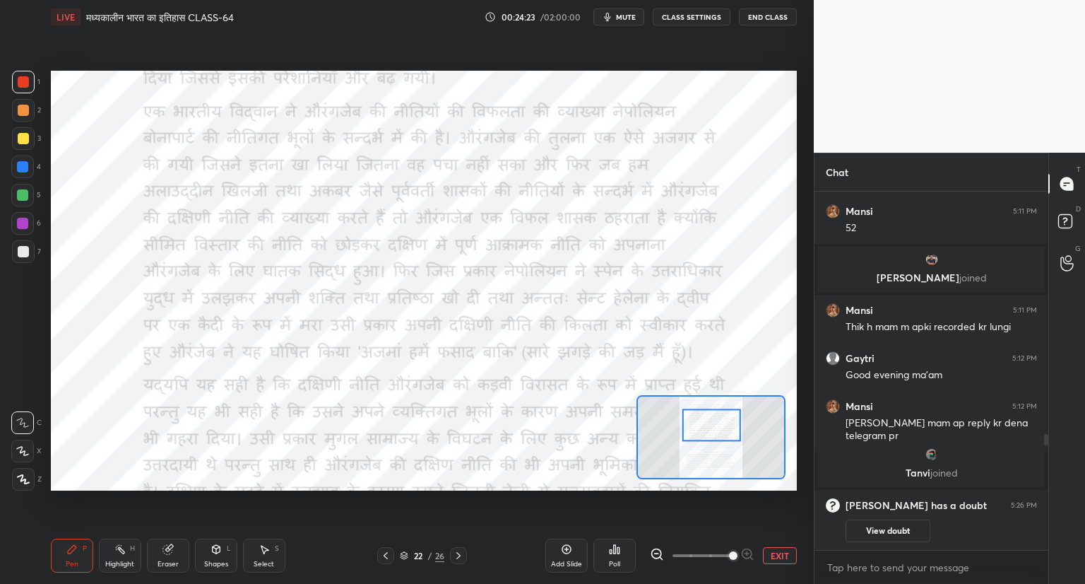
scroll to position [798, 0]
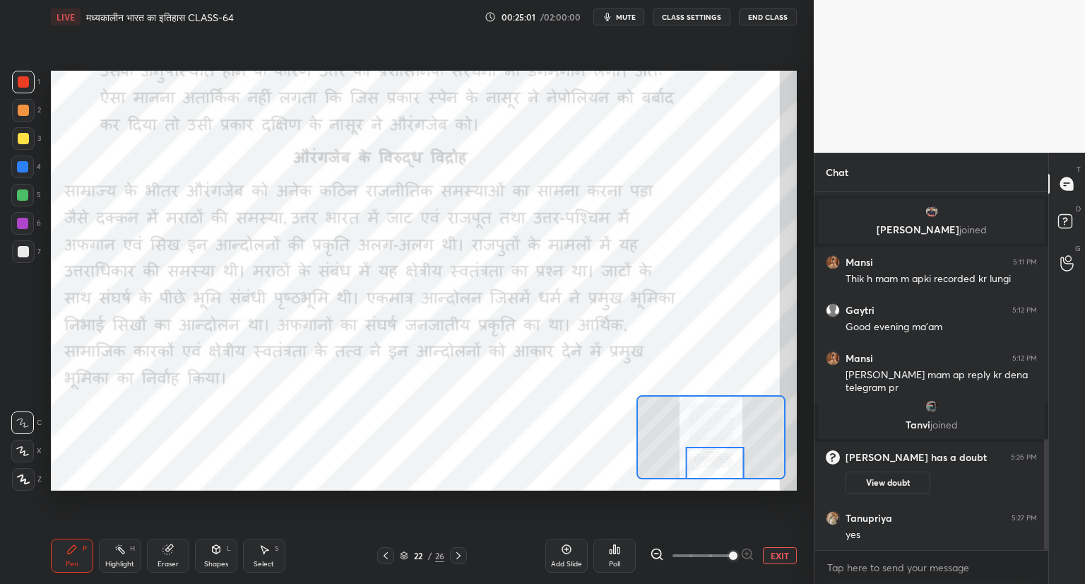
click at [457, 551] on icon at bounding box center [458, 555] width 11 height 11
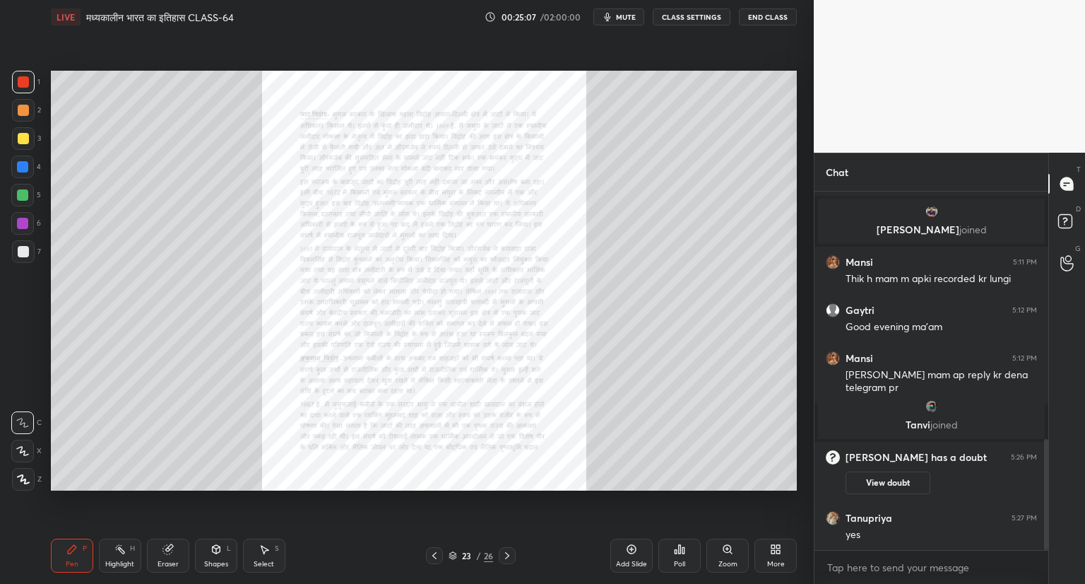
click at [506, 555] on icon at bounding box center [507, 555] width 11 height 11
click at [509, 554] on icon at bounding box center [507, 555] width 11 height 11
click at [436, 555] on icon at bounding box center [434, 555] width 11 height 11
click at [445, 552] on div "24 / 26" at bounding box center [471, 555] width 90 height 17
click at [506, 556] on icon at bounding box center [507, 555] width 11 height 11
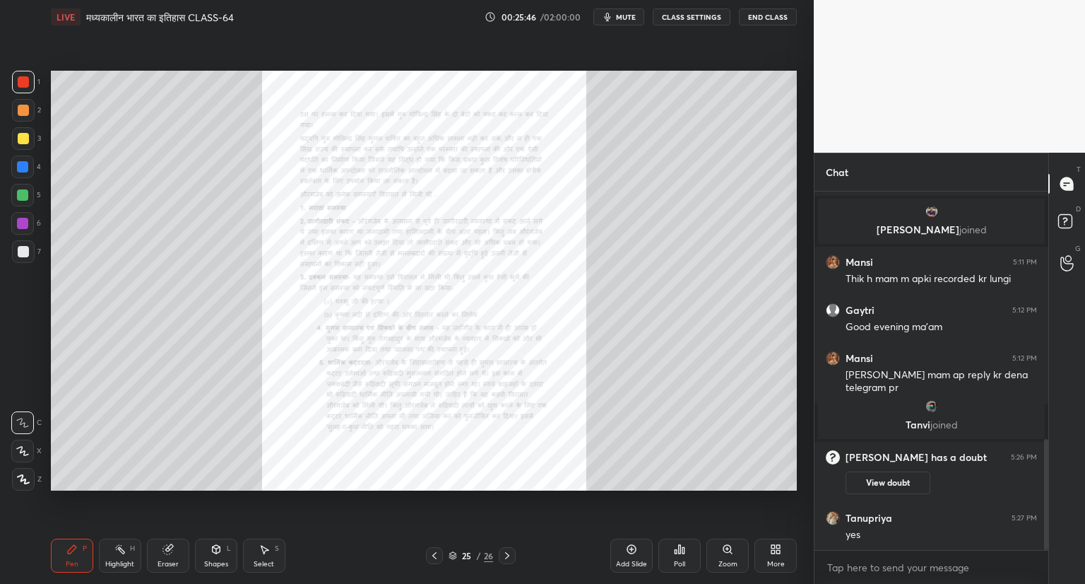
click at [506, 552] on icon at bounding box center [507, 555] width 11 height 11
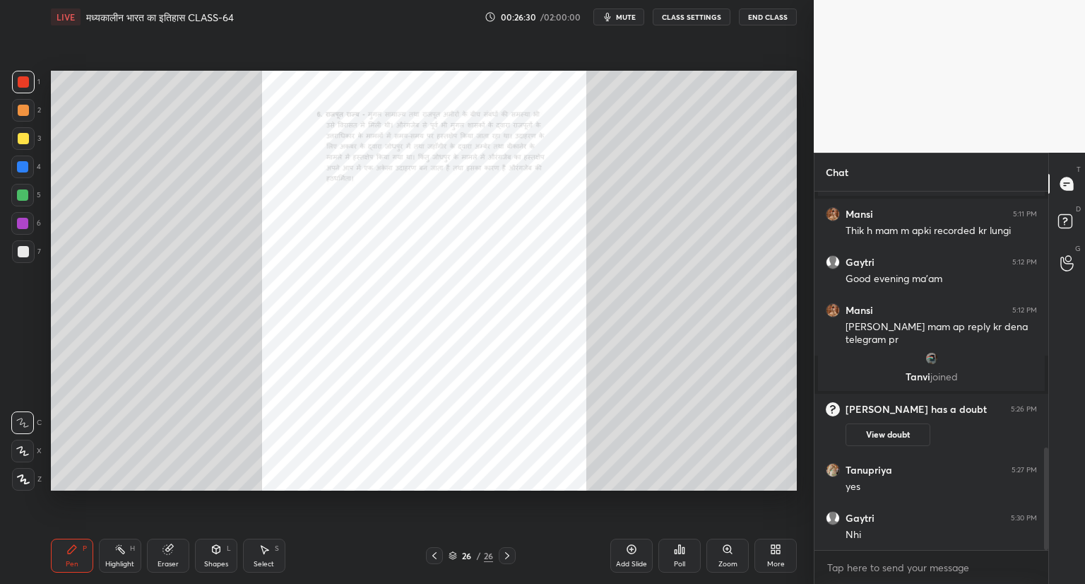
scroll to position [894, 0]
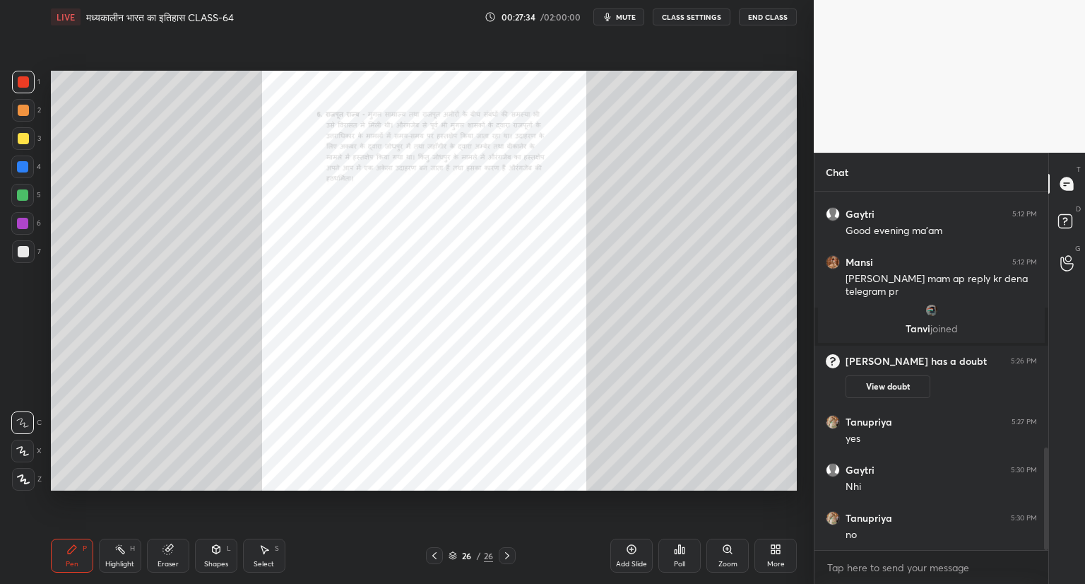
click at [629, 546] on icon at bounding box center [631, 548] width 11 height 11
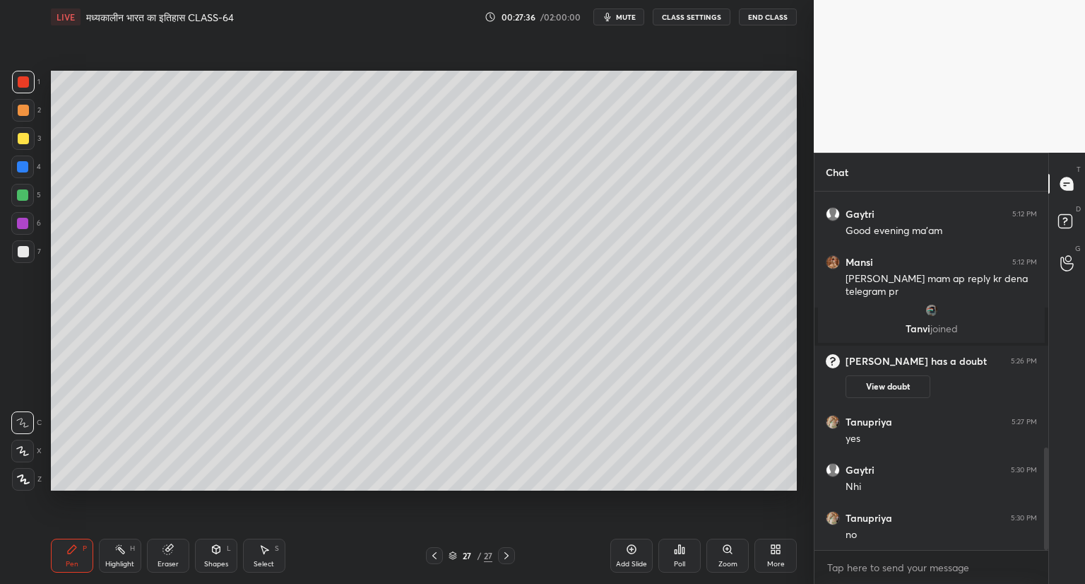
click at [20, 259] on div at bounding box center [23, 251] width 23 height 23
click at [22, 452] on icon at bounding box center [22, 451] width 11 height 8
click at [631, 543] on icon at bounding box center [631, 548] width 11 height 11
click at [633, 543] on icon at bounding box center [631, 548] width 11 height 11
click at [635, 540] on div "Add Slide" at bounding box center [631, 555] width 42 height 34
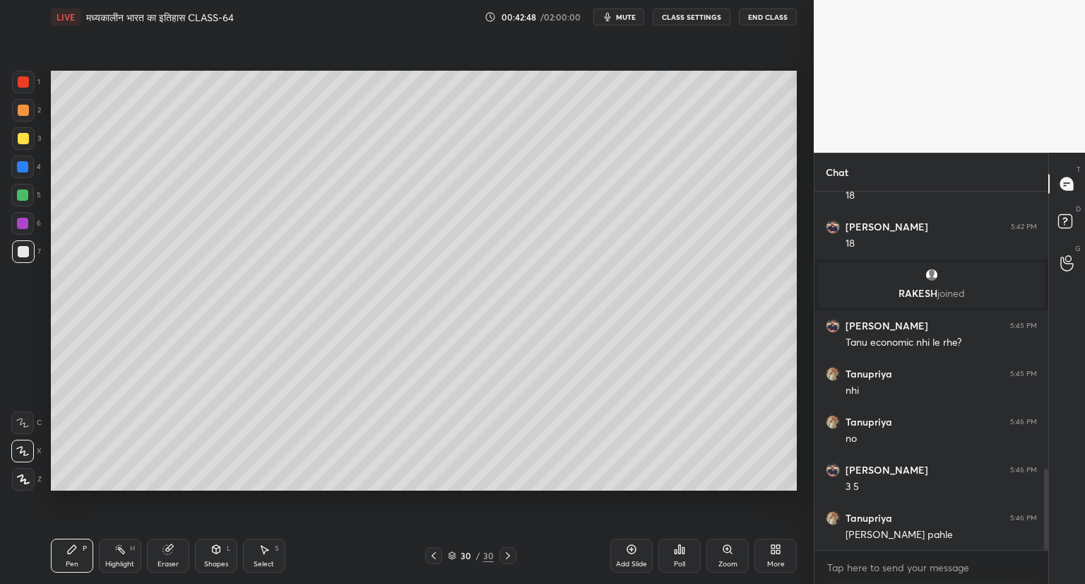
scroll to position [1225, 0]
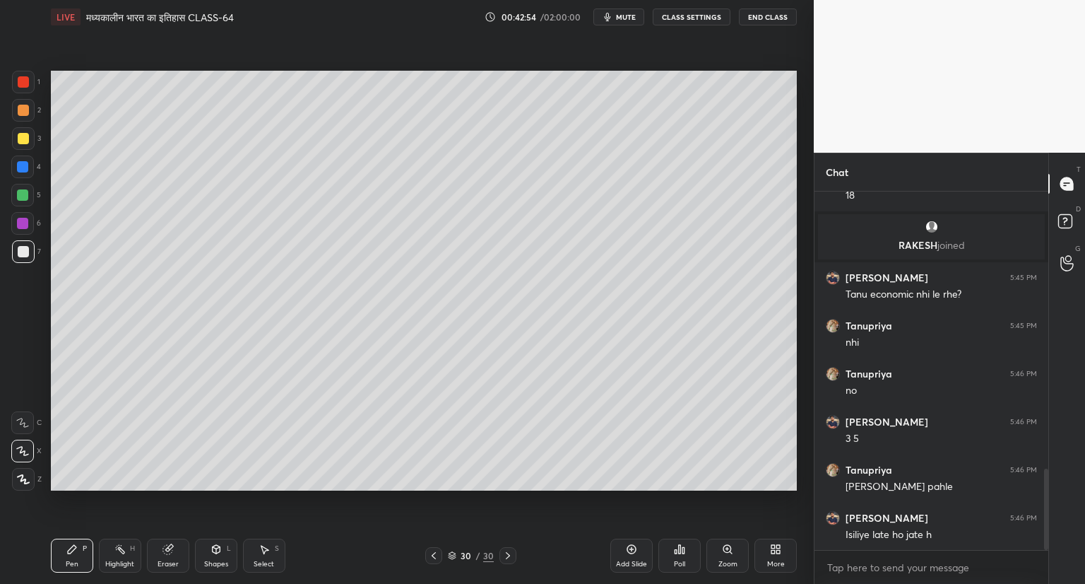
click at [291, 490] on div "Setting up your live class Poll for secs No correct answer Start poll" at bounding box center [423, 280] width 757 height 493
click at [630, 552] on icon at bounding box center [631, 548] width 11 height 11
click at [633, 546] on icon at bounding box center [631, 549] width 9 height 9
click at [633, 546] on icon at bounding box center [631, 548] width 11 height 11
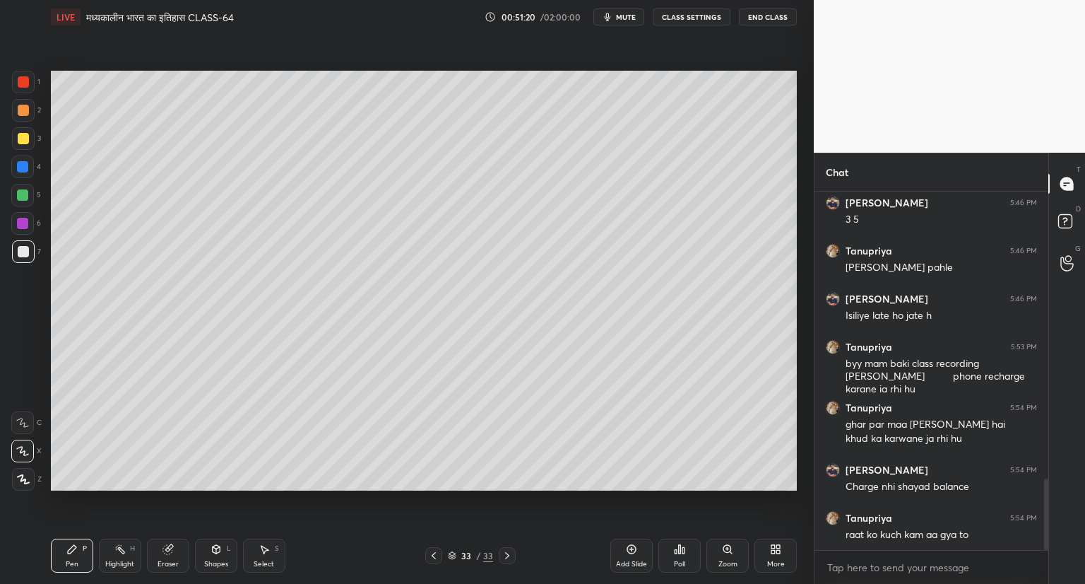
scroll to position [1458, 0]
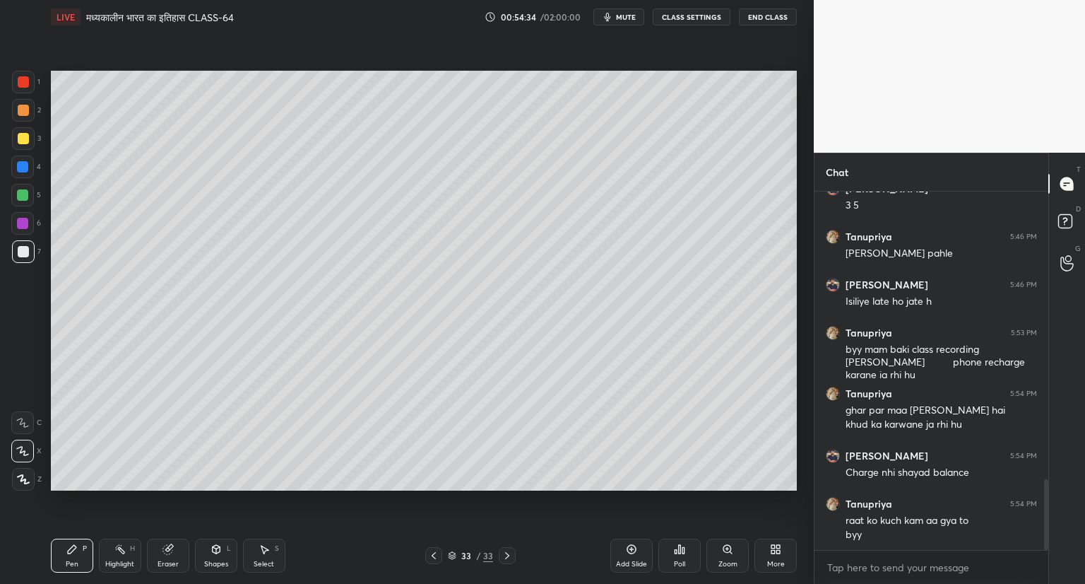
click at [632, 540] on div "Add Slide" at bounding box center [631, 555] width 42 height 34
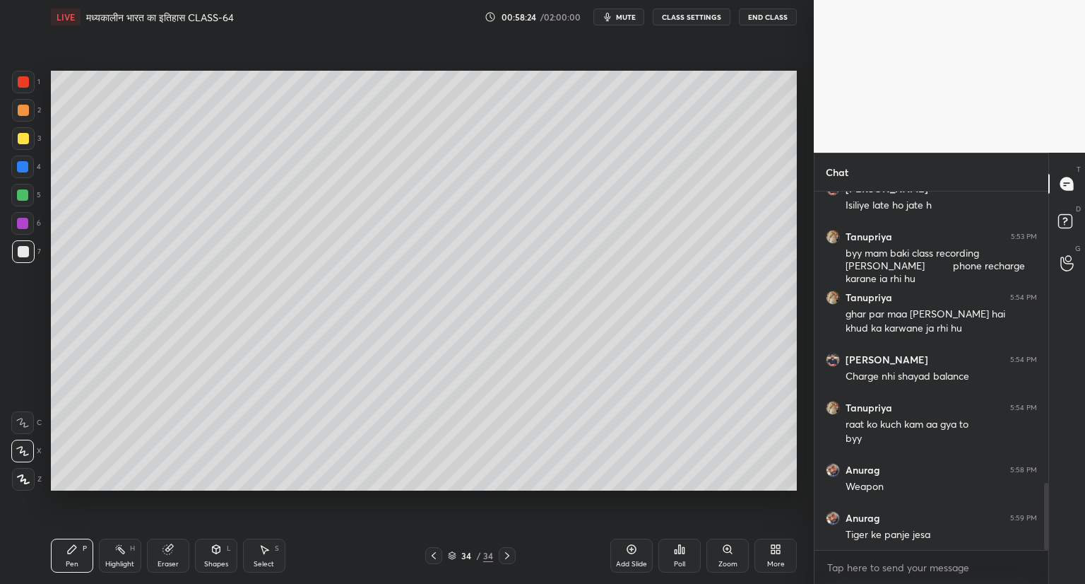
scroll to position [1602, 0]
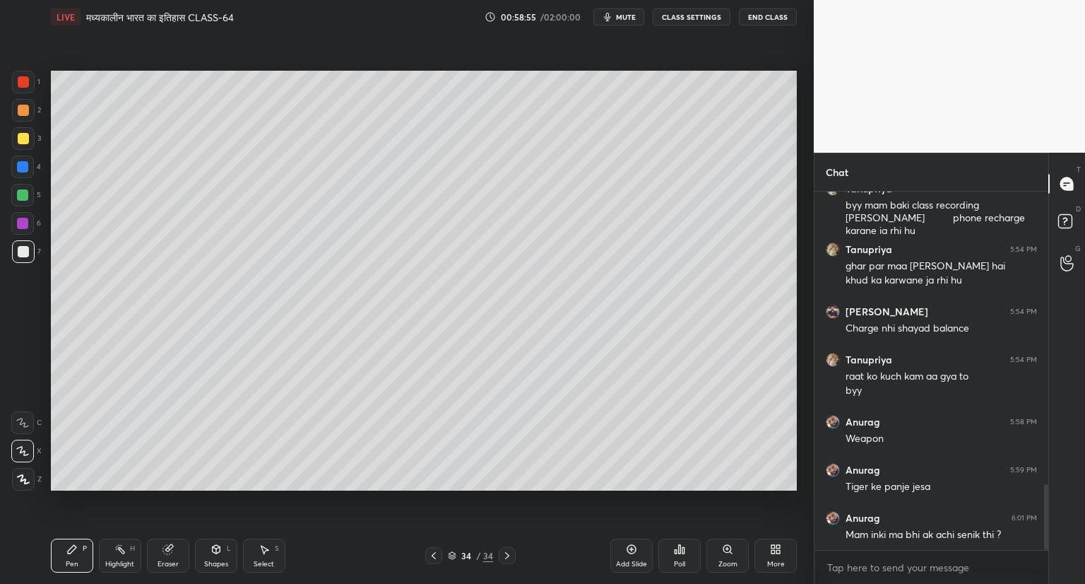
click at [167, 554] on icon at bounding box center [167, 549] width 9 height 9
click at [75, 550] on icon at bounding box center [71, 548] width 11 height 11
click at [629, 543] on icon at bounding box center [631, 548] width 11 height 11
click at [634, 550] on icon at bounding box center [631, 548] width 11 height 11
click at [435, 555] on icon at bounding box center [433, 555] width 11 height 11
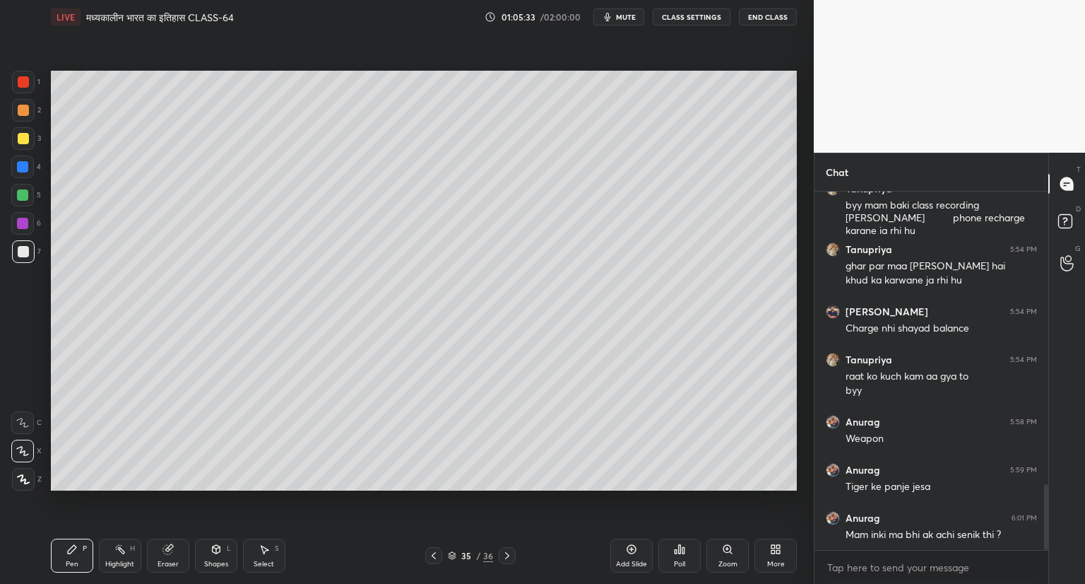
click at [628, 545] on icon at bounding box center [631, 548] width 11 height 11
click at [512, 547] on div at bounding box center [507, 555] width 17 height 17
click at [633, 544] on icon at bounding box center [631, 548] width 11 height 11
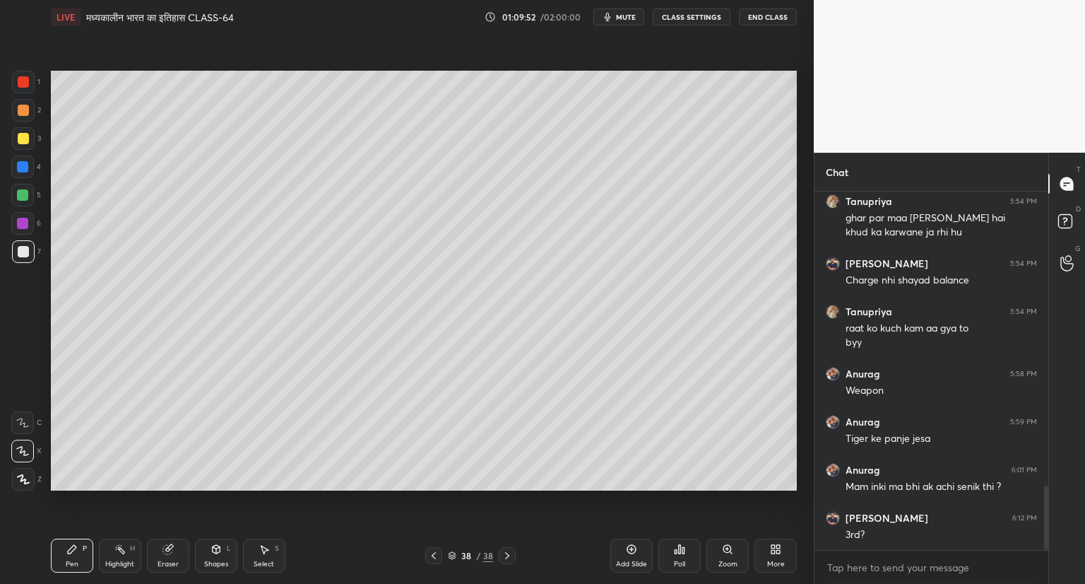
scroll to position [1698, 0]
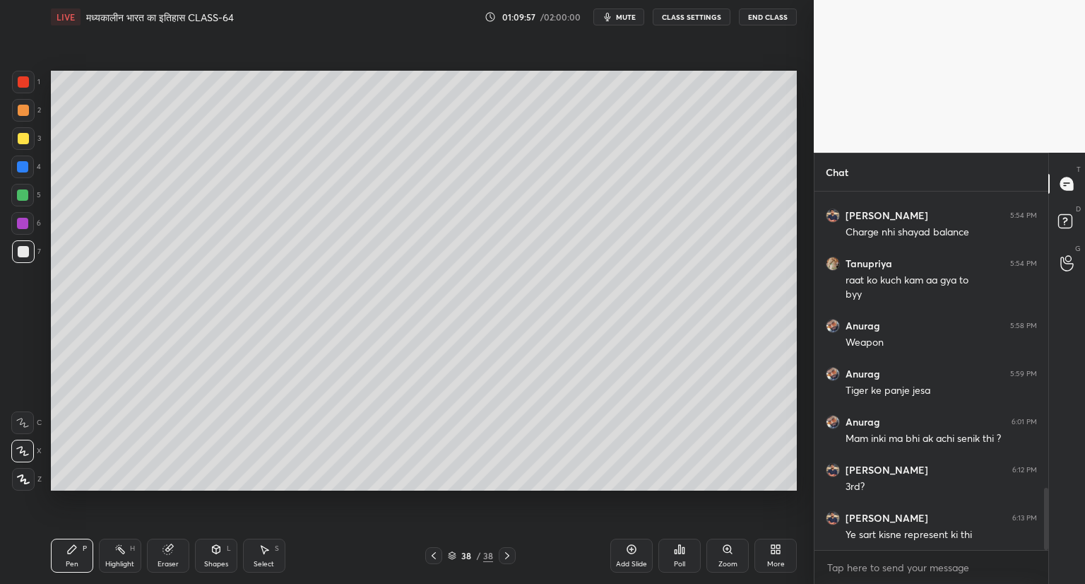
click at [432, 552] on icon at bounding box center [433, 555] width 11 height 11
click at [630, 545] on icon at bounding box center [631, 549] width 9 height 9
click at [435, 550] on icon at bounding box center [433, 555] width 11 height 11
click at [507, 553] on icon at bounding box center [507, 555] width 11 height 11
click at [507, 554] on icon at bounding box center [507, 555] width 4 height 7
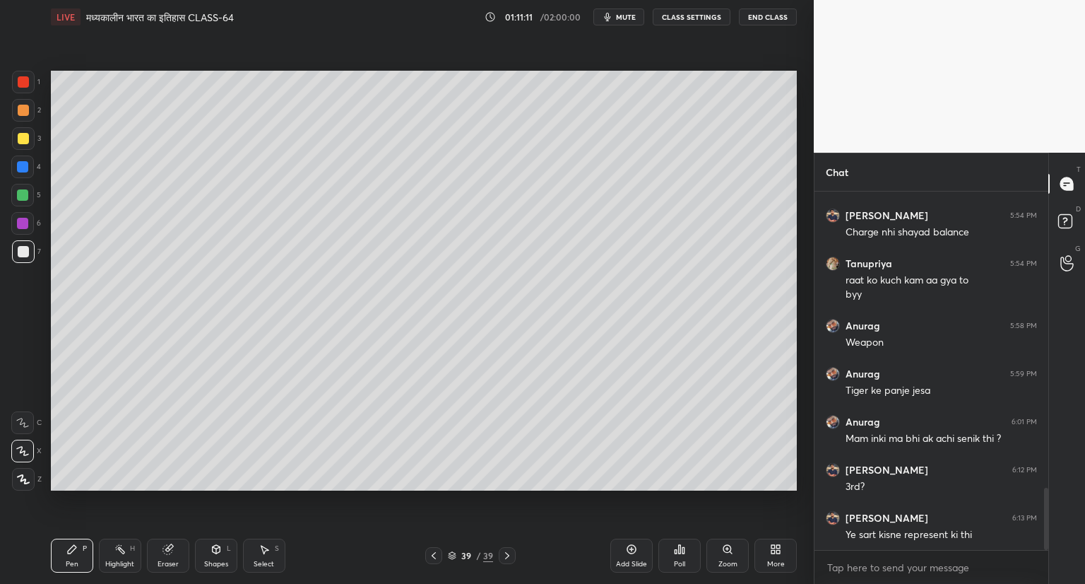
click at [629, 14] on span "mute" at bounding box center [626, 17] width 20 height 10
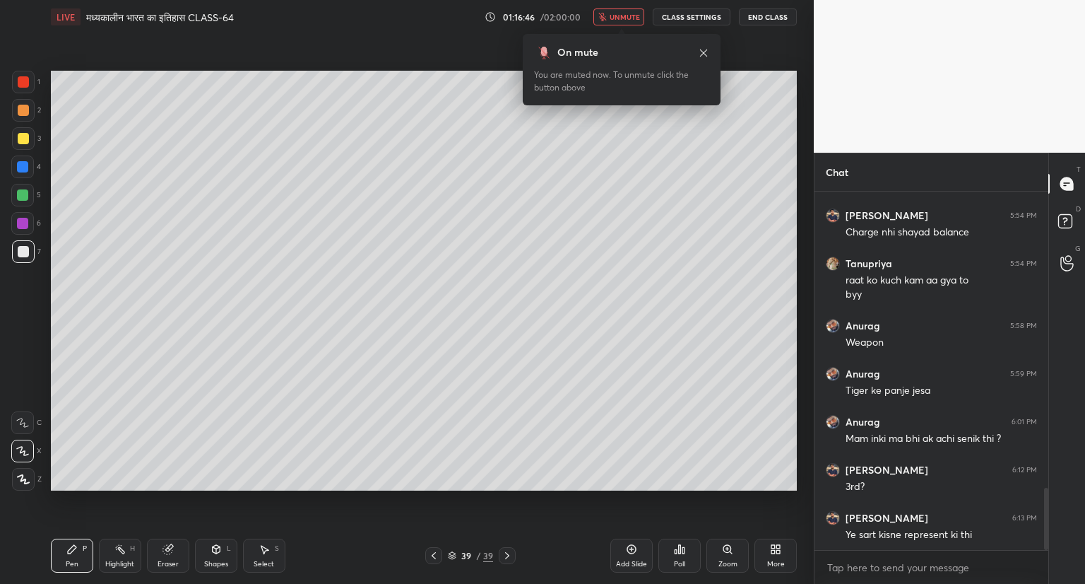
click at [628, 22] on button "unmute" at bounding box center [618, 16] width 51 height 17
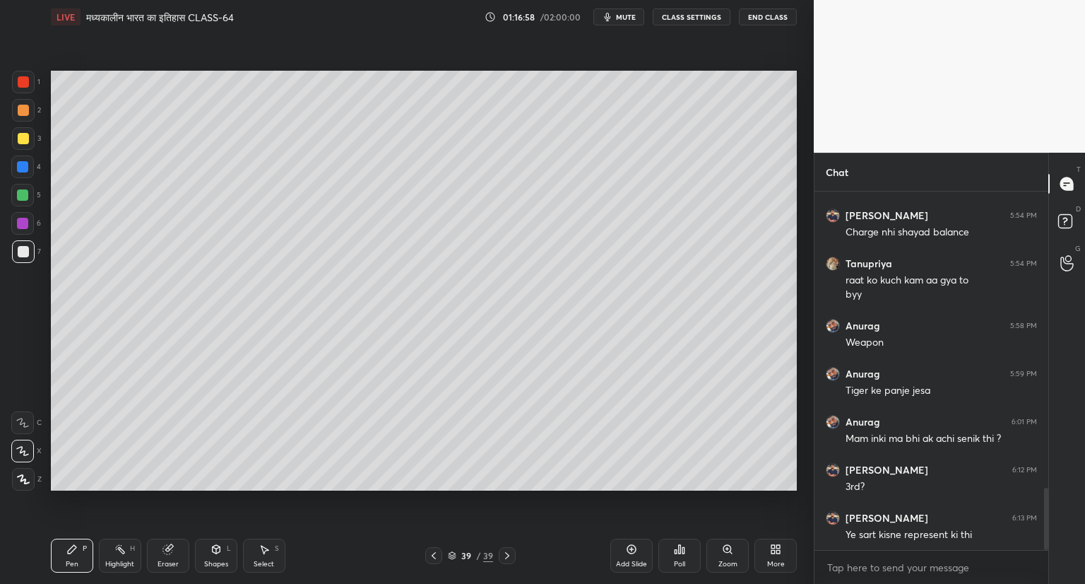
click at [637, 540] on div "Add Slide" at bounding box center [631, 555] width 42 height 34
click at [639, 546] on div "Add Slide" at bounding box center [631, 555] width 42 height 34
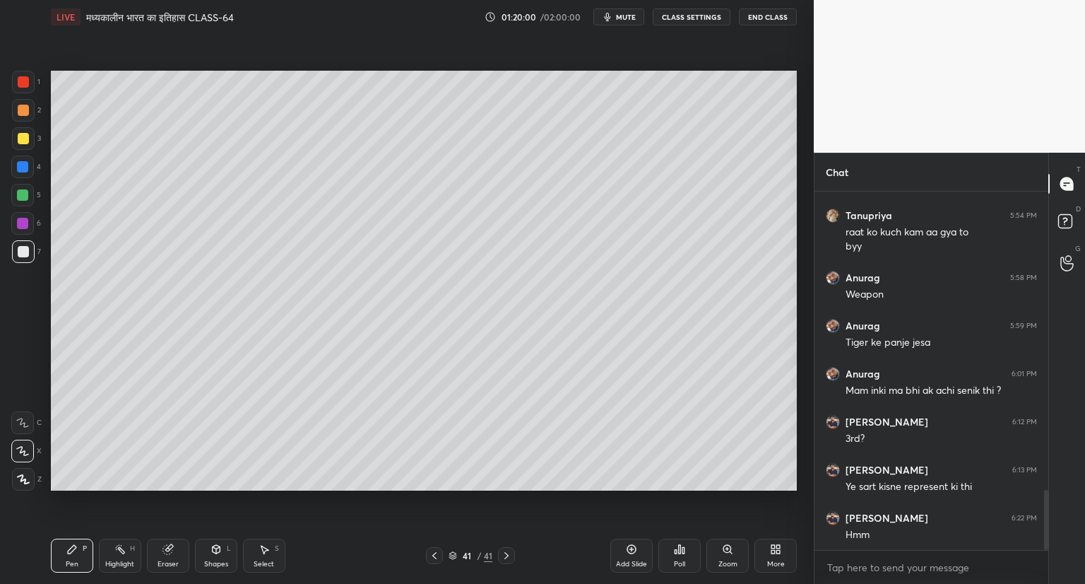
scroll to position [1794, 0]
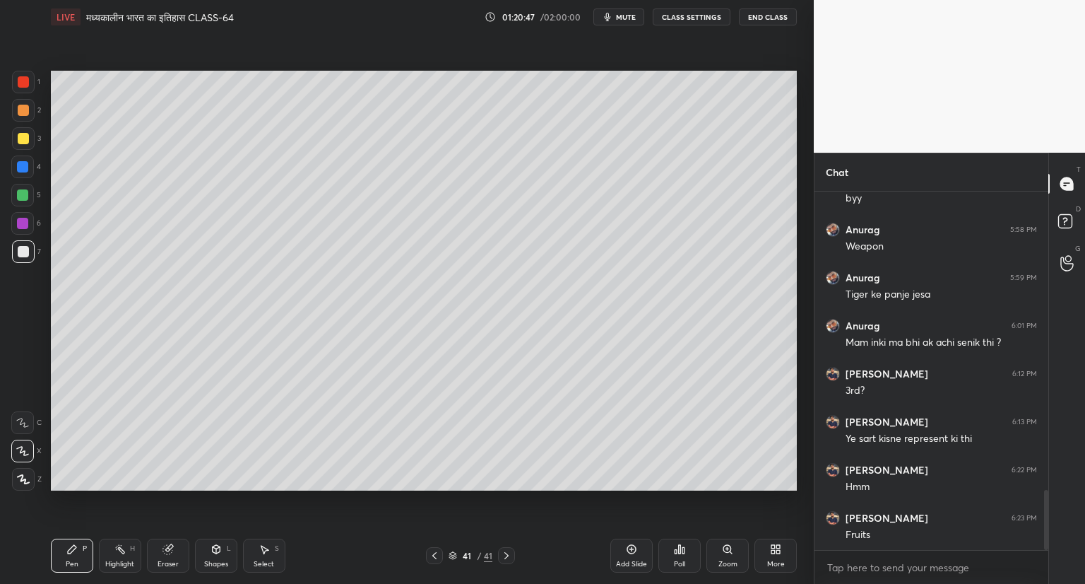
click at [433, 556] on icon at bounding box center [434, 555] width 4 height 7
click at [509, 550] on icon at bounding box center [506, 555] width 11 height 11
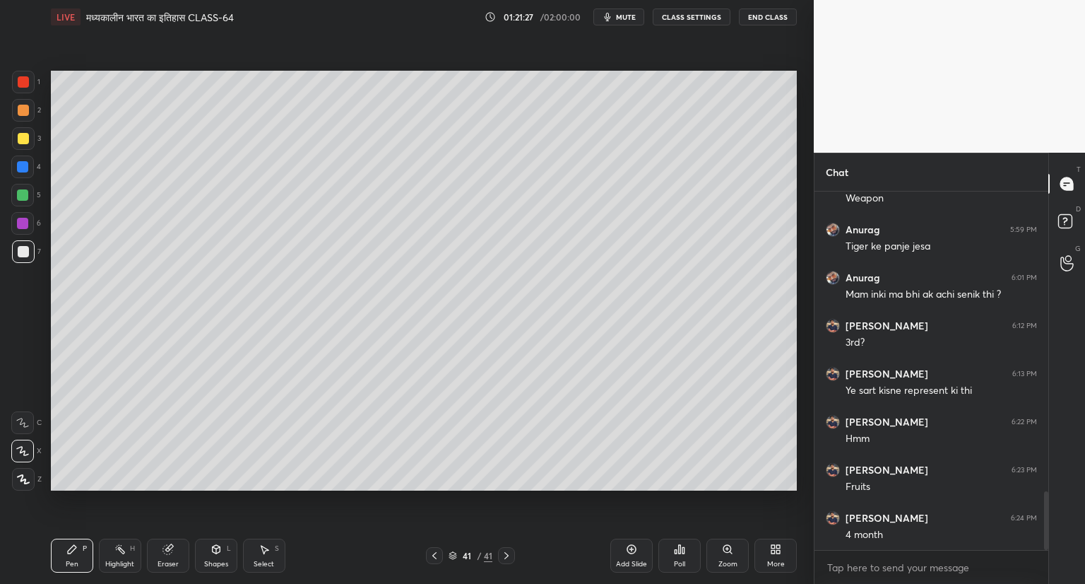
click at [630, 548] on icon at bounding box center [631, 548] width 11 height 11
click at [632, 548] on icon at bounding box center [631, 548] width 11 height 11
click at [633, 549] on icon at bounding box center [631, 549] width 4 height 4
click at [427, 555] on div at bounding box center [433, 555] width 17 height 17
click at [633, 548] on icon at bounding box center [631, 548] width 11 height 11
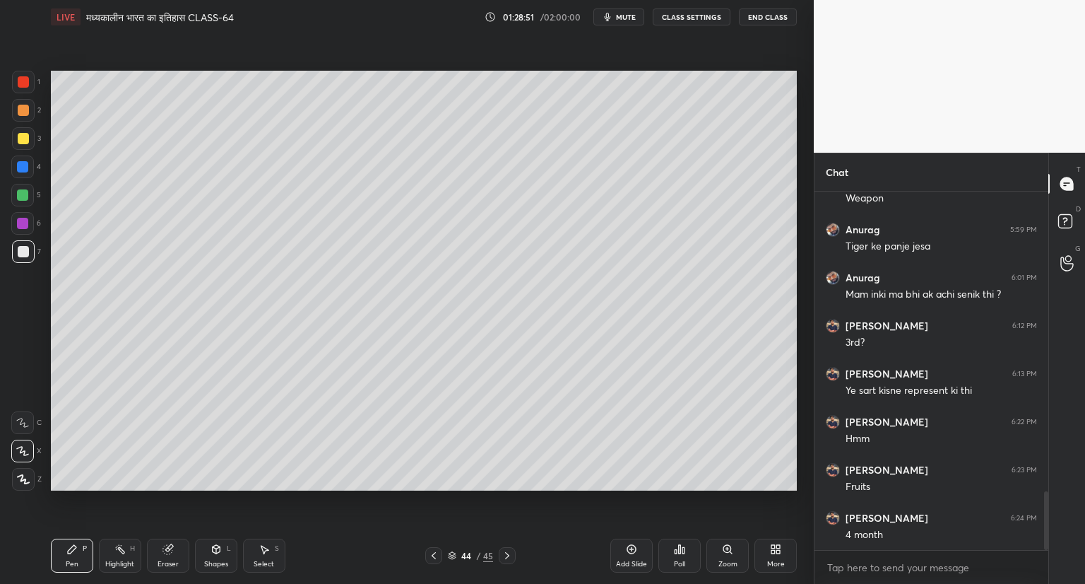
click at [630, 546] on icon at bounding box center [631, 548] width 11 height 11
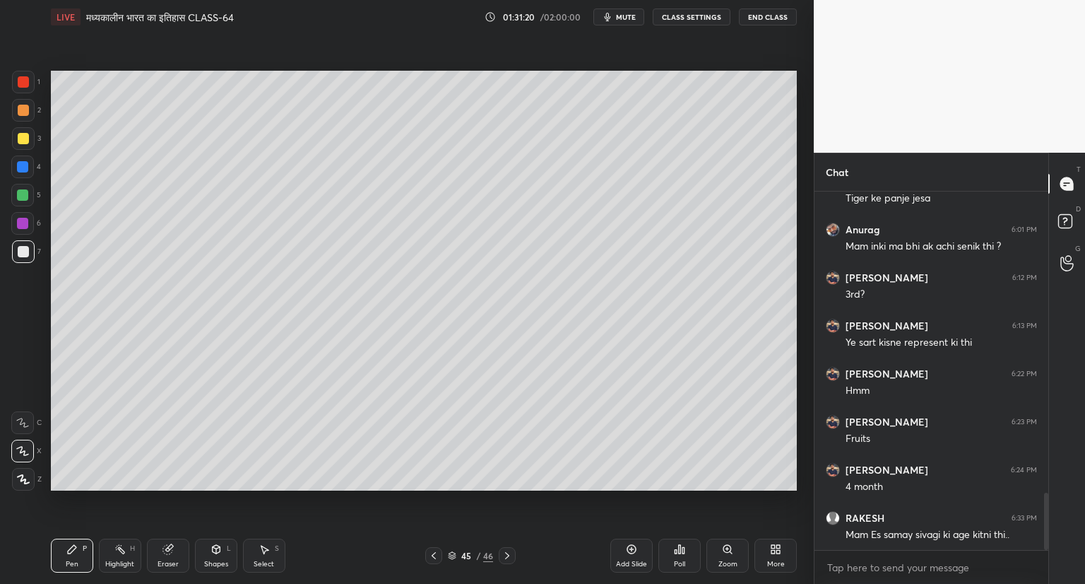
scroll to position [1939, 0]
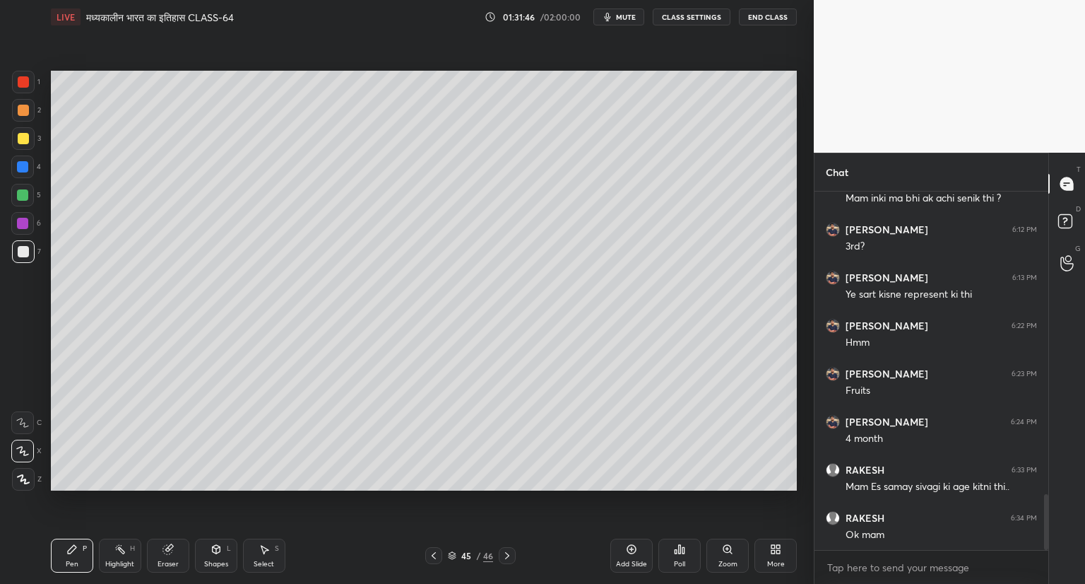
click at [634, 548] on icon at bounding box center [631, 548] width 11 height 11
click at [632, 544] on icon at bounding box center [631, 548] width 11 height 11
click at [631, 548] on icon at bounding box center [631, 549] width 4 height 4
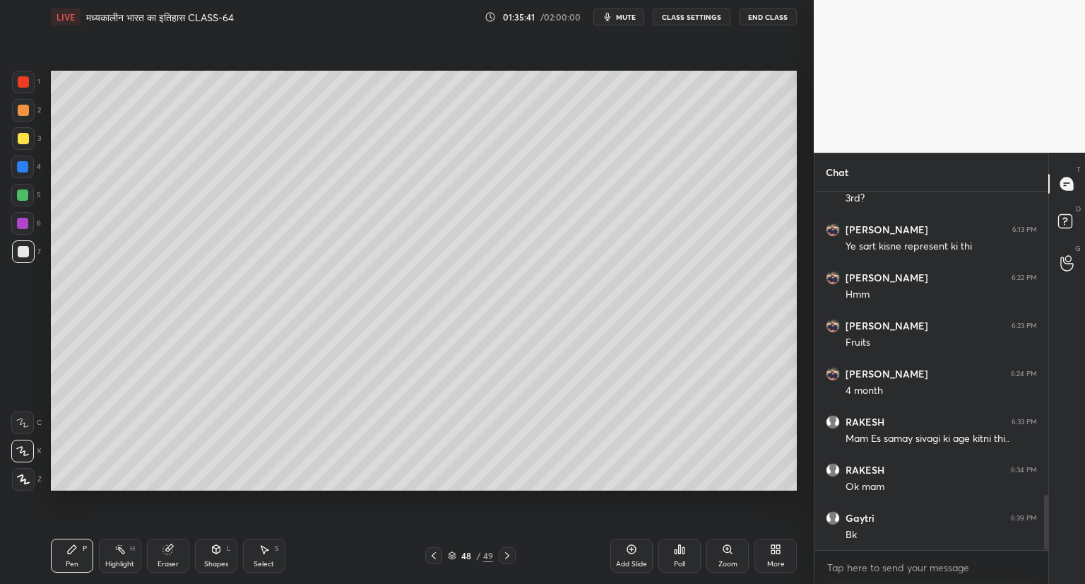
click at [435, 553] on icon at bounding box center [434, 555] width 4 height 7
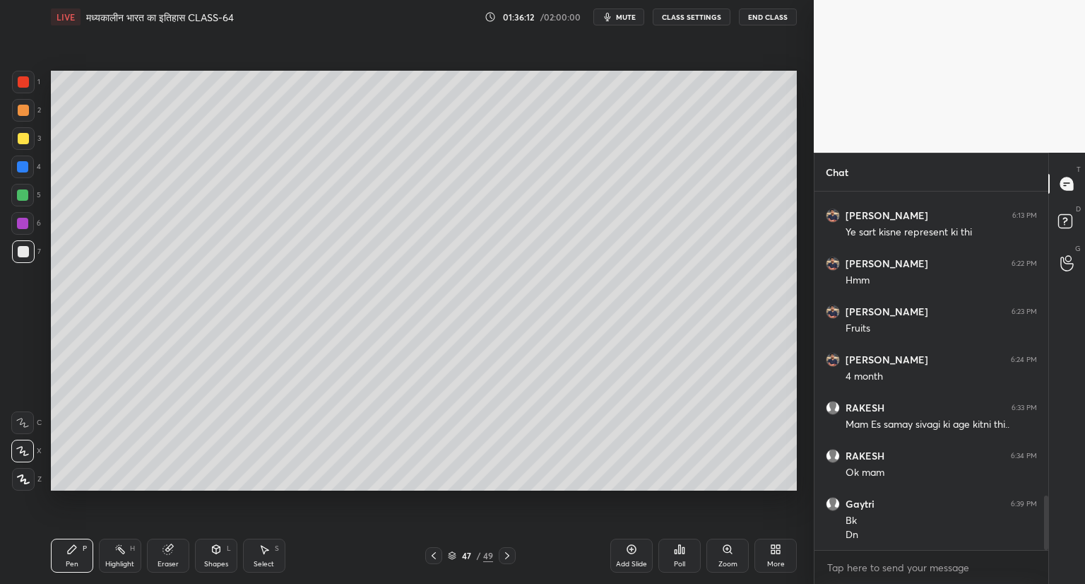
click at [505, 557] on icon at bounding box center [507, 555] width 11 height 11
click at [633, 546] on icon at bounding box center [631, 549] width 9 height 9
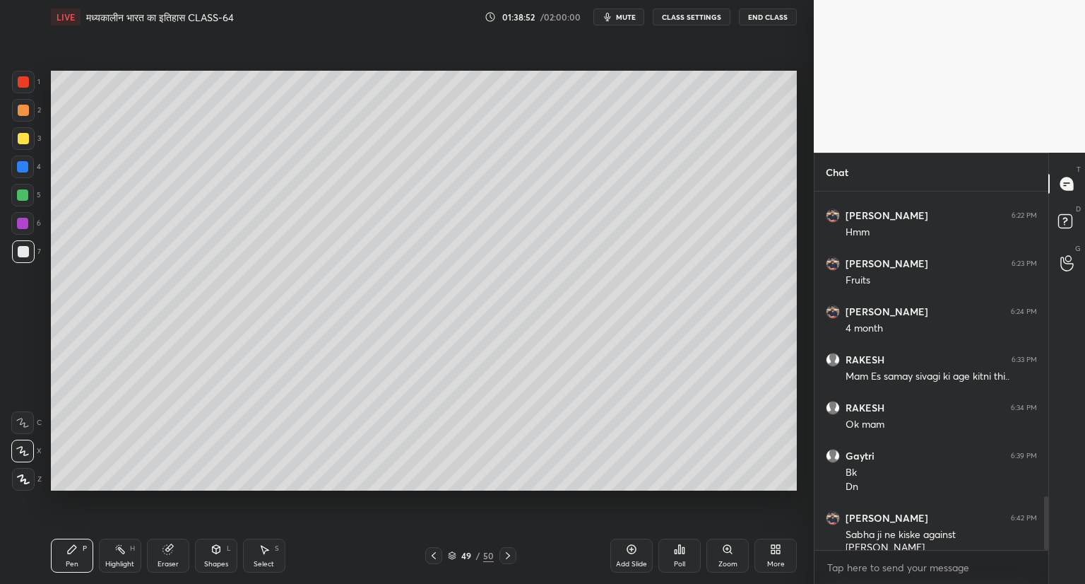
click at [434, 551] on icon at bounding box center [433, 555] width 11 height 11
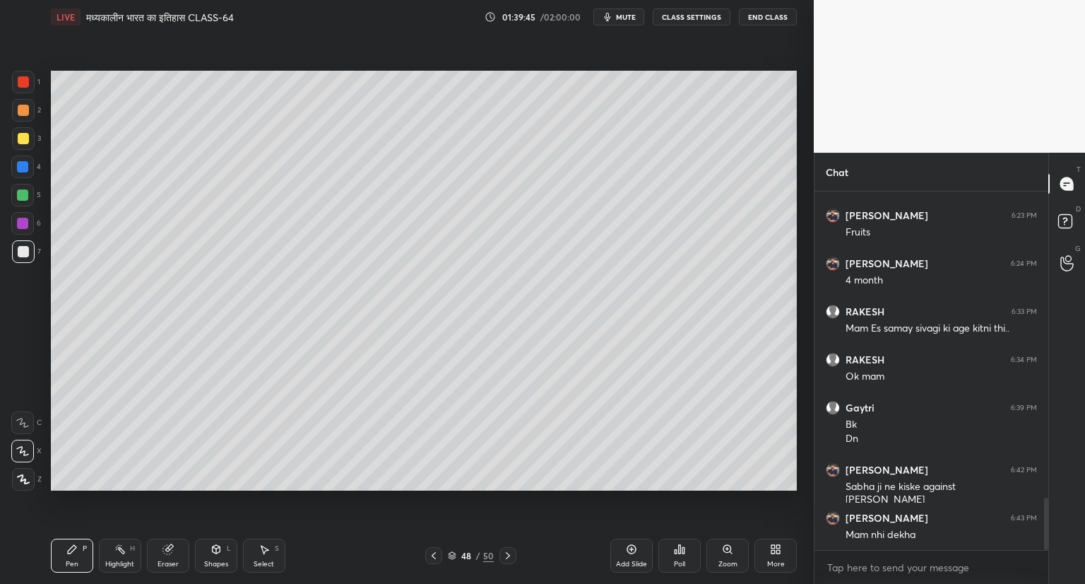
scroll to position [2111, 0]
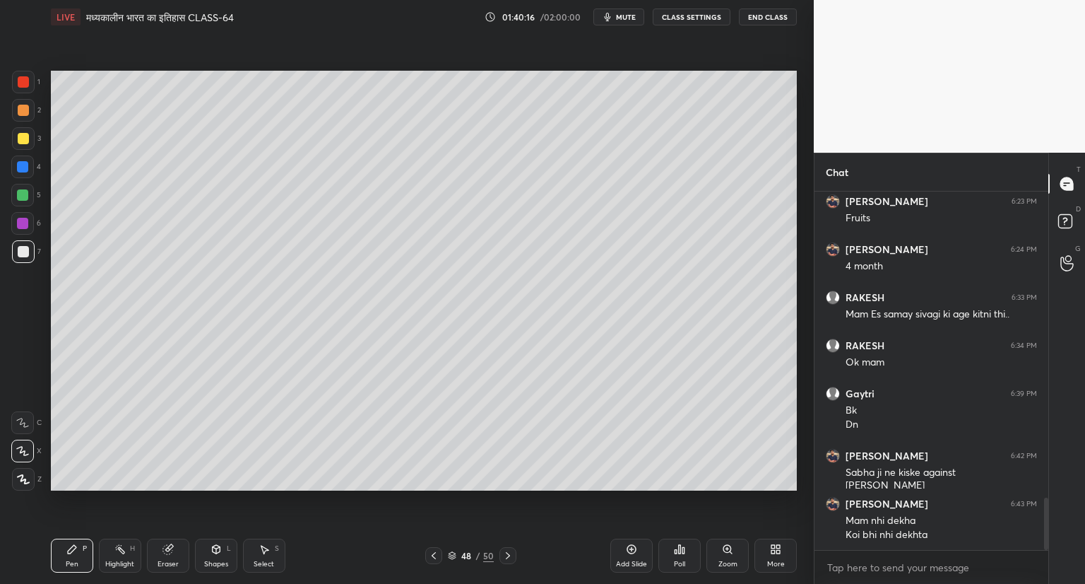
click at [633, 545] on icon at bounding box center [631, 549] width 9 height 9
click at [434, 554] on icon at bounding box center [434, 555] width 4 height 7
click at [500, 552] on div at bounding box center [506, 555] width 17 height 17
click at [627, 543] on icon at bounding box center [631, 548] width 11 height 11
click at [626, 557] on div "Add Slide" at bounding box center [631, 555] width 42 height 34
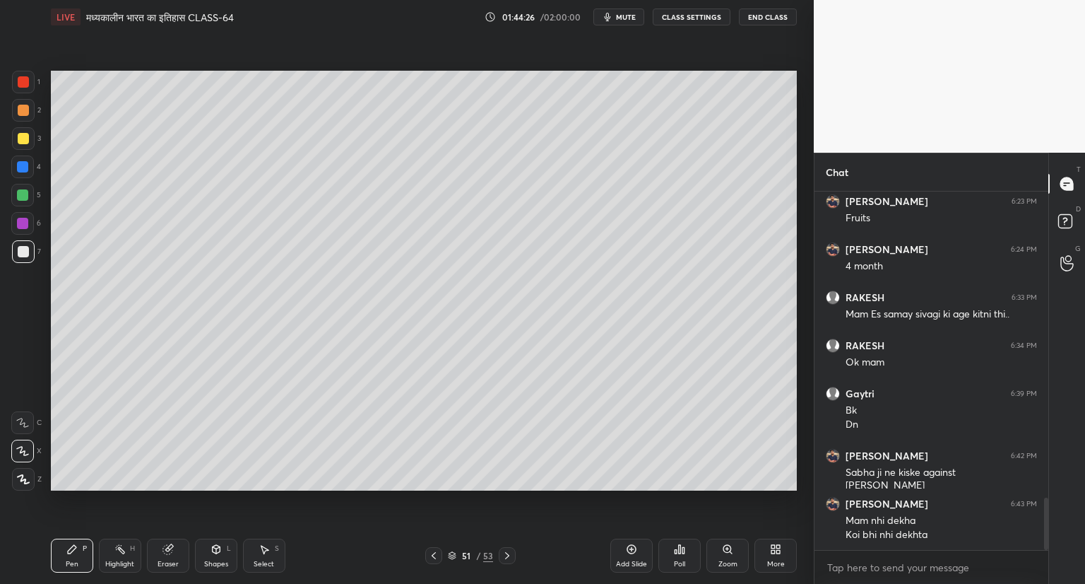
scroll to position [2159, 0]
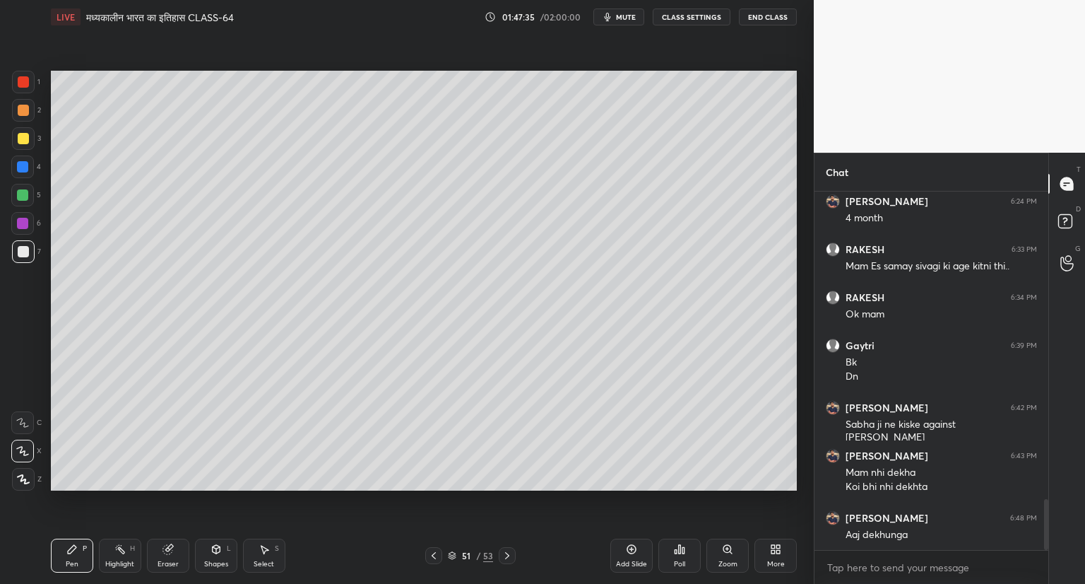
click at [629, 543] on icon at bounding box center [631, 548] width 11 height 11
click at [630, 547] on icon at bounding box center [631, 548] width 11 height 11
click at [627, 545] on icon at bounding box center [631, 548] width 11 height 11
click at [629, 545] on icon at bounding box center [631, 548] width 11 height 11
click at [628, 546] on icon at bounding box center [631, 549] width 9 height 9
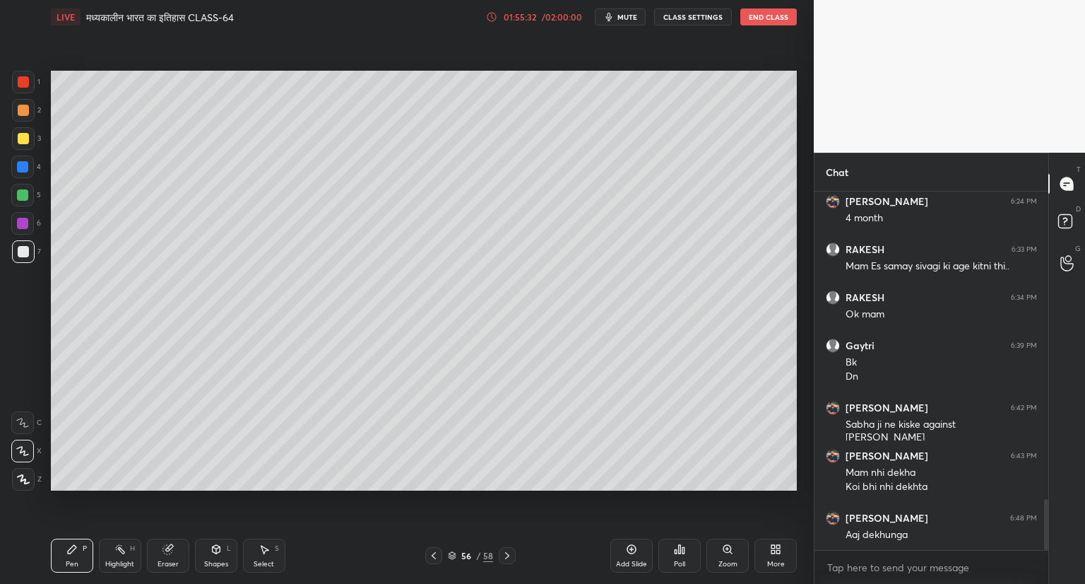
scroll to position [2207, 0]
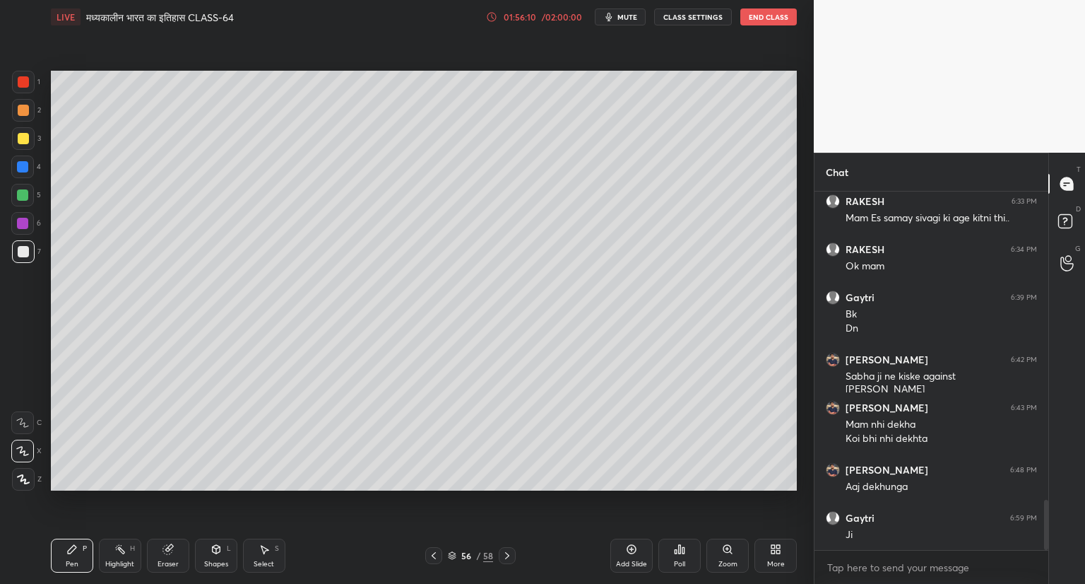
click at [434, 554] on icon at bounding box center [434, 555] width 4 height 7
click at [433, 555] on icon at bounding box center [434, 555] width 4 height 7
click at [435, 553] on icon at bounding box center [433, 555] width 11 height 11
click at [437, 550] on icon at bounding box center [433, 555] width 11 height 11
click at [436, 550] on icon at bounding box center [433, 555] width 11 height 11
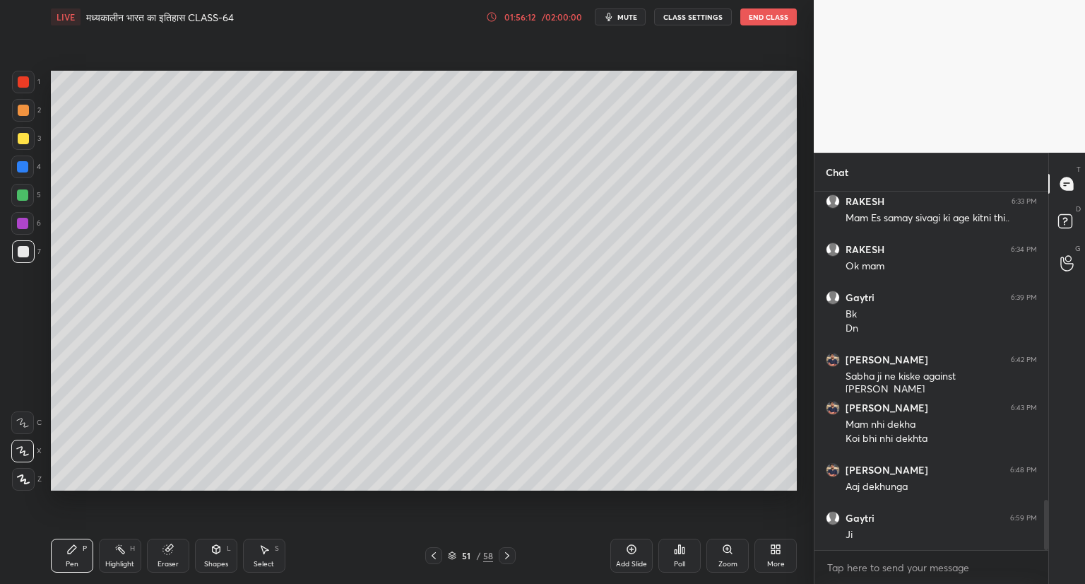
click at [432, 550] on icon at bounding box center [433, 555] width 11 height 11
click at [438, 550] on icon at bounding box center [433, 555] width 11 height 11
click at [436, 546] on div "Pen P Highlight H Eraser Shapes L Select S 49 / 58 Add Slide Poll Zoom More" at bounding box center [424, 555] width 746 height 57
click at [433, 551] on icon at bounding box center [433, 555] width 11 height 11
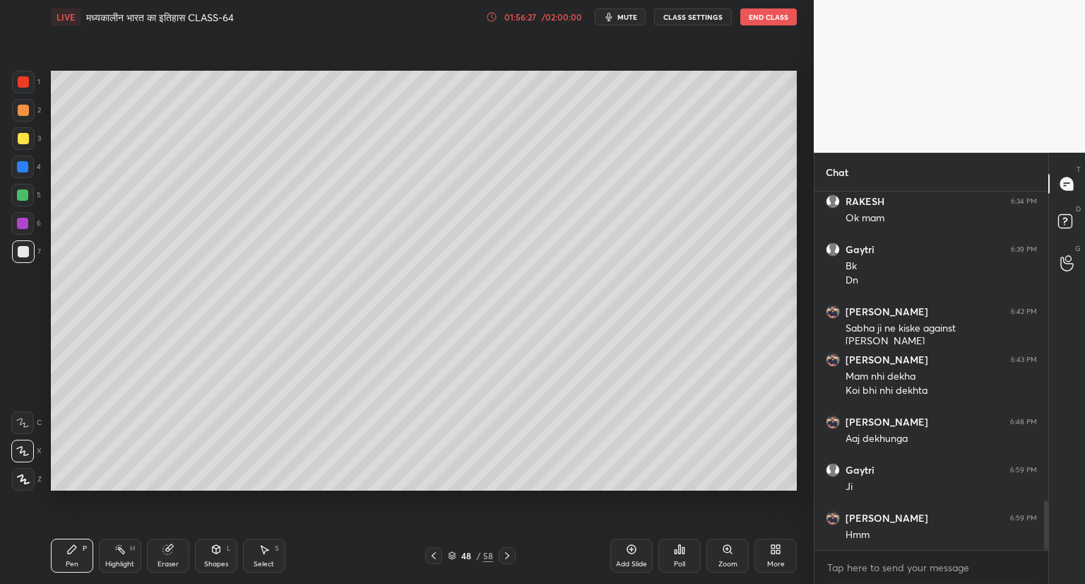
click at [691, 494] on div "Setting up your live class Poll for secs No correct answer Start poll" at bounding box center [423, 280] width 757 height 493
click at [702, 492] on div "Setting up your live class Poll for secs No correct answer Start poll" at bounding box center [423, 280] width 757 height 493
click at [710, 492] on div "Setting up your live class Poll for secs No correct answer Start poll" at bounding box center [423, 280] width 757 height 493
click at [591, 533] on div "Pen P Highlight H Eraser Shapes L Select S 48 / 58 Add Slide Poll Zoom More" at bounding box center [424, 555] width 746 height 57
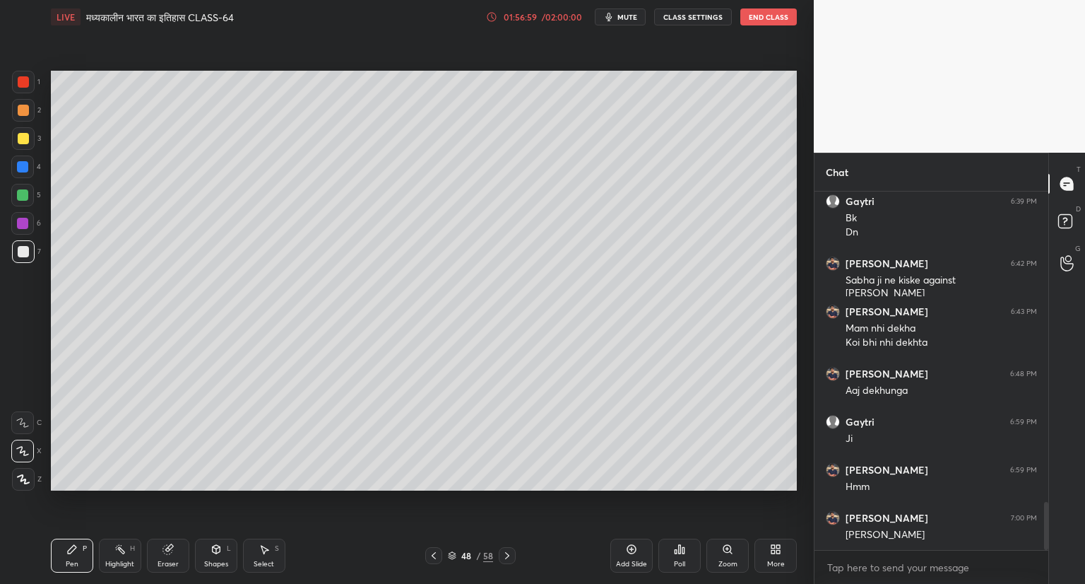
click at [507, 556] on icon at bounding box center [507, 555] width 11 height 11
click at [509, 554] on icon at bounding box center [507, 555] width 11 height 11
click at [509, 555] on icon at bounding box center [507, 555] width 11 height 11
click at [511, 555] on icon at bounding box center [507, 555] width 11 height 11
click at [507, 556] on icon at bounding box center [507, 555] width 11 height 11
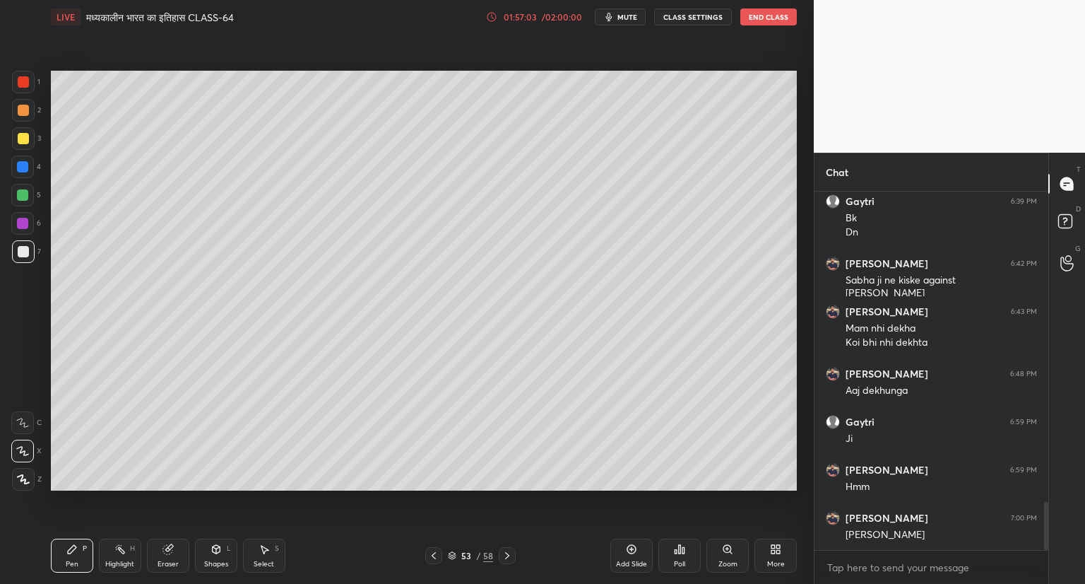
click at [507, 555] on icon at bounding box center [507, 555] width 11 height 11
click at [509, 553] on icon at bounding box center [507, 555] width 11 height 11
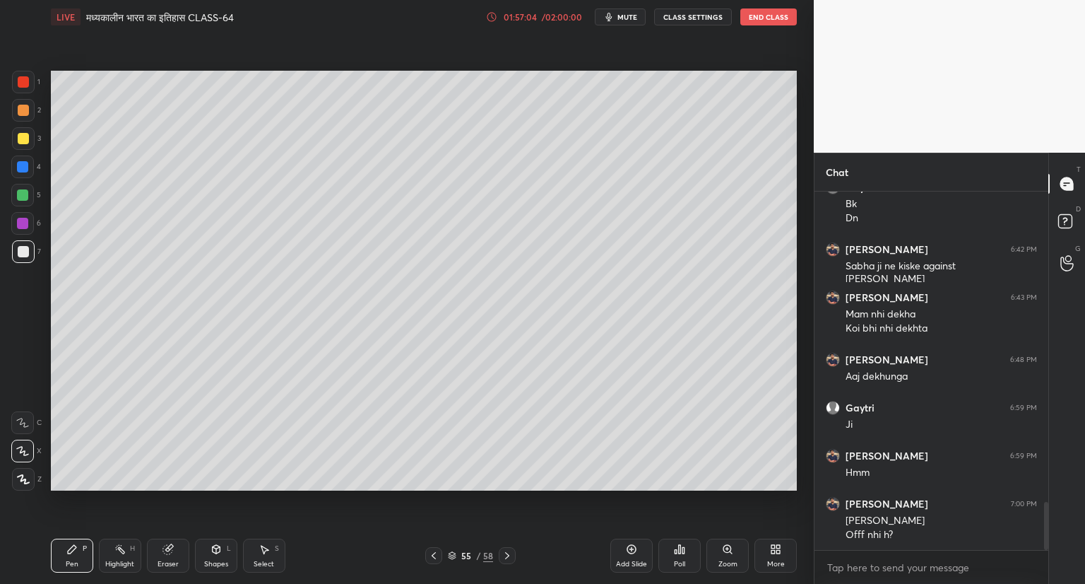
click at [506, 555] on icon at bounding box center [507, 555] width 11 height 11
click at [506, 552] on icon at bounding box center [507, 555] width 11 height 11
click at [505, 555] on icon at bounding box center [507, 555] width 11 height 11
click at [435, 554] on icon at bounding box center [433, 555] width 11 height 11
click at [438, 553] on icon at bounding box center [433, 555] width 11 height 11
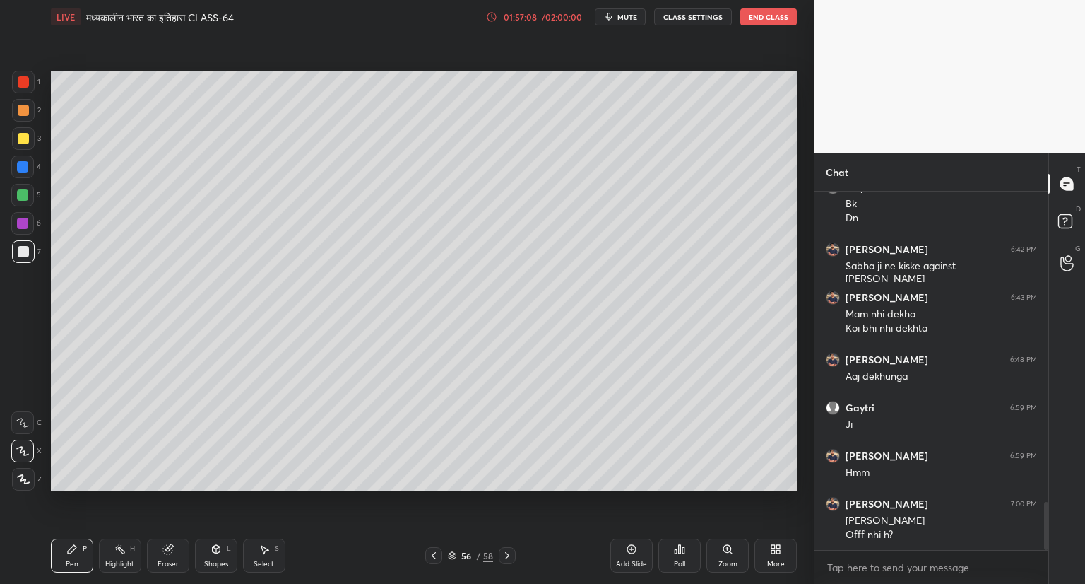
click at [443, 552] on div "56 / 58" at bounding box center [470, 555] width 90 height 17
click at [502, 552] on icon at bounding box center [507, 555] width 11 height 11
click at [503, 552] on icon at bounding box center [507, 555] width 11 height 11
click at [505, 550] on icon at bounding box center [507, 555] width 11 height 11
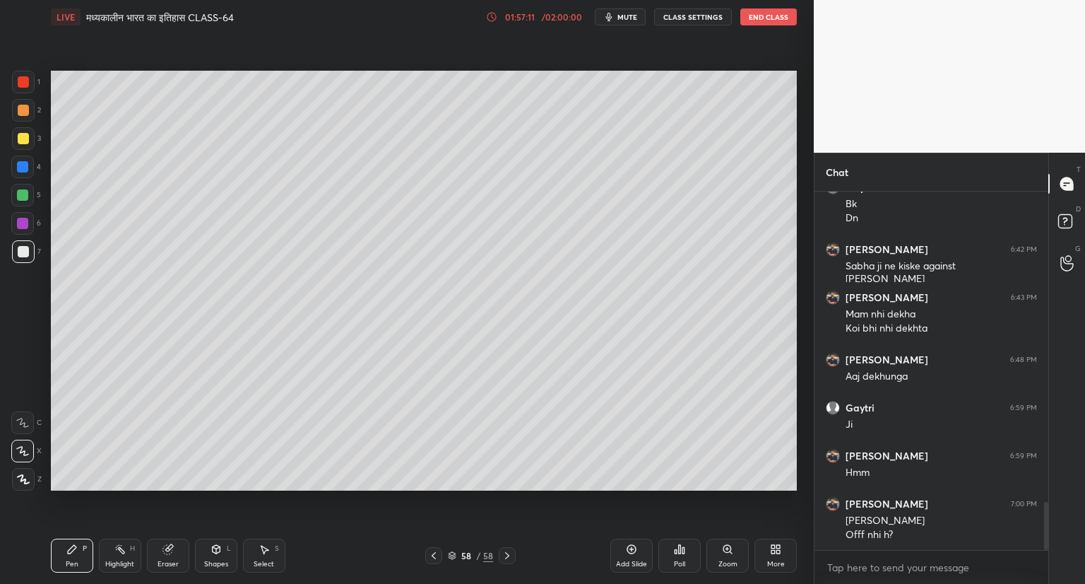
click at [505, 550] on icon at bounding box center [507, 555] width 11 height 11
click at [506, 549] on div at bounding box center [507, 555] width 17 height 17
click at [504, 553] on icon at bounding box center [507, 555] width 11 height 11
click at [619, 545] on div "Add Slide" at bounding box center [631, 555] width 42 height 34
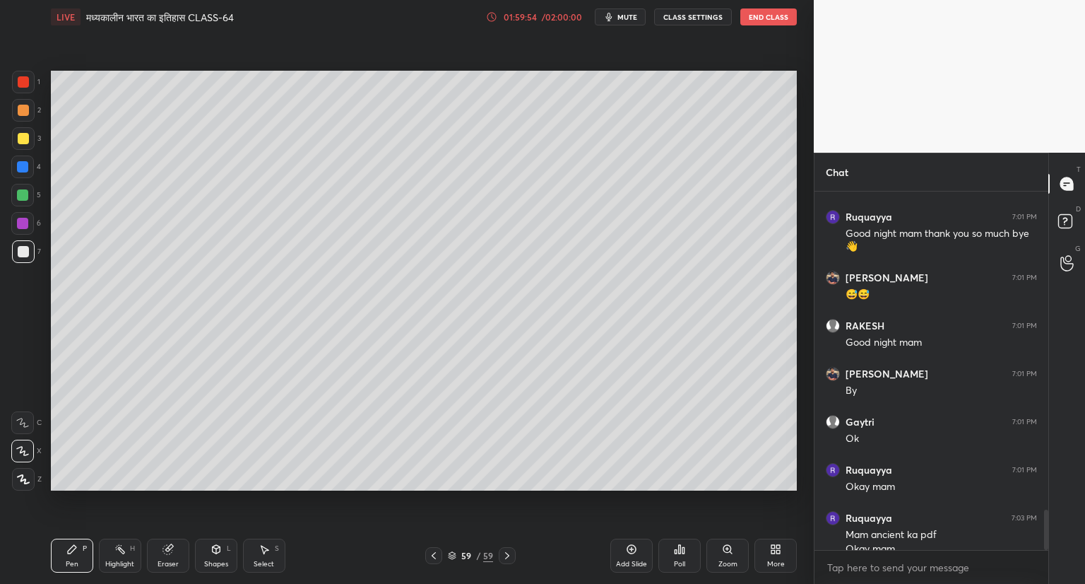
scroll to position [2839, 0]
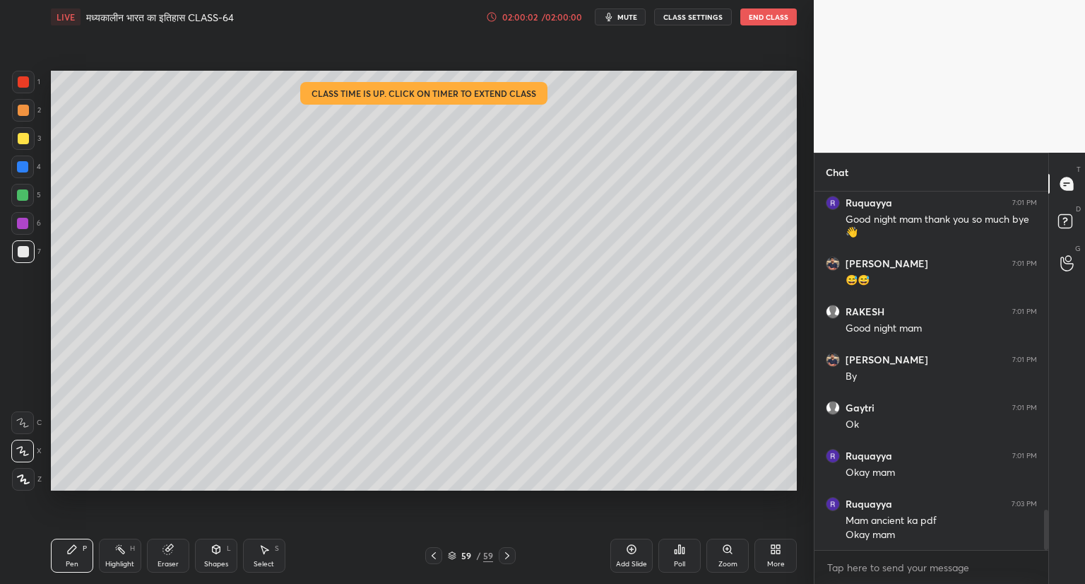
click at [766, 20] on button "End Class" at bounding box center [768, 16] width 57 height 17
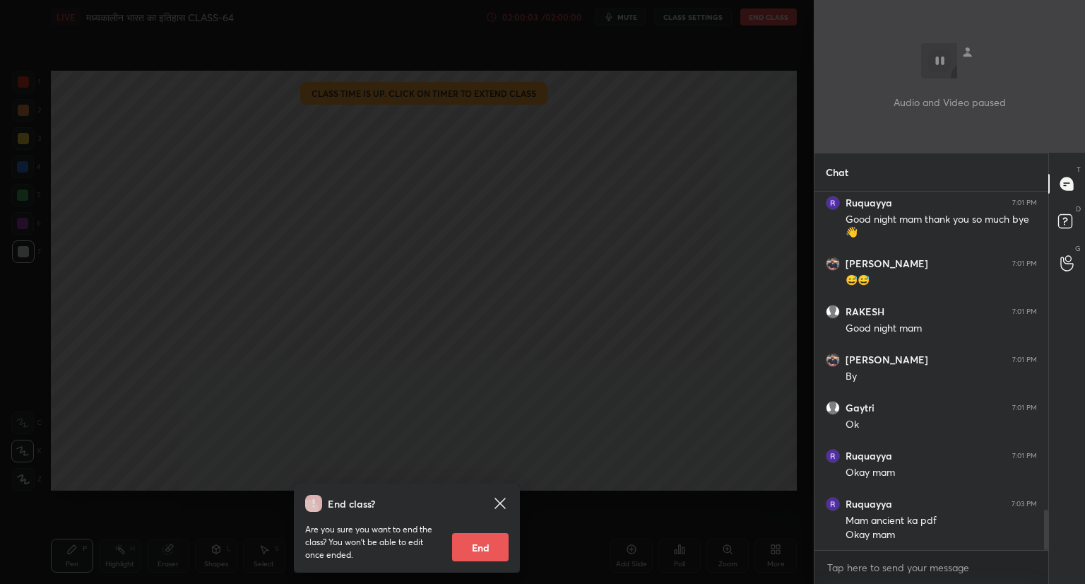
click at [482, 551] on button "End" at bounding box center [480, 547] width 57 height 28
type textarea "x"
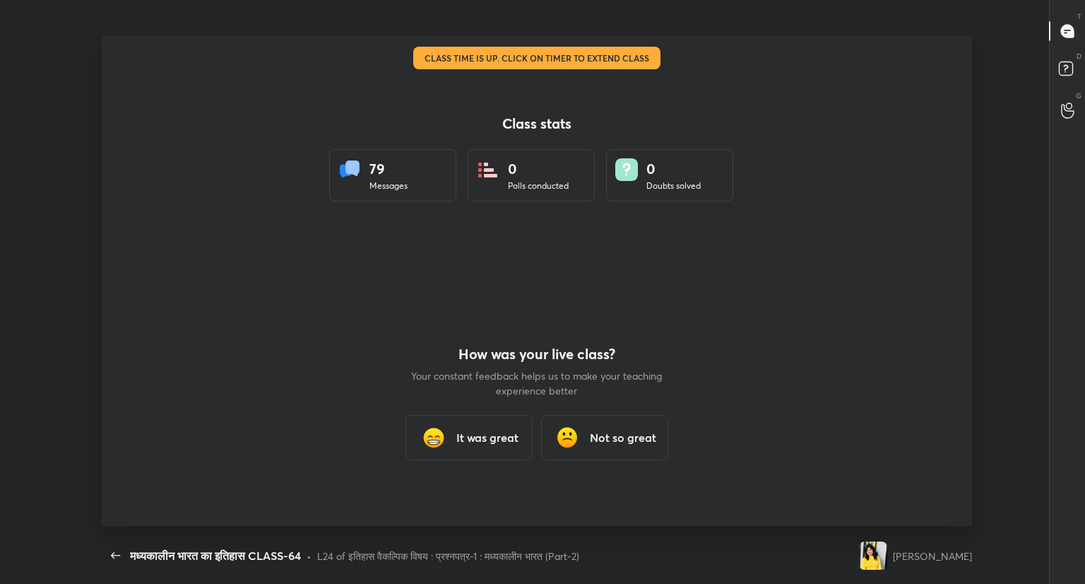
scroll to position [0, 0]
